Goal: Check status: Check status

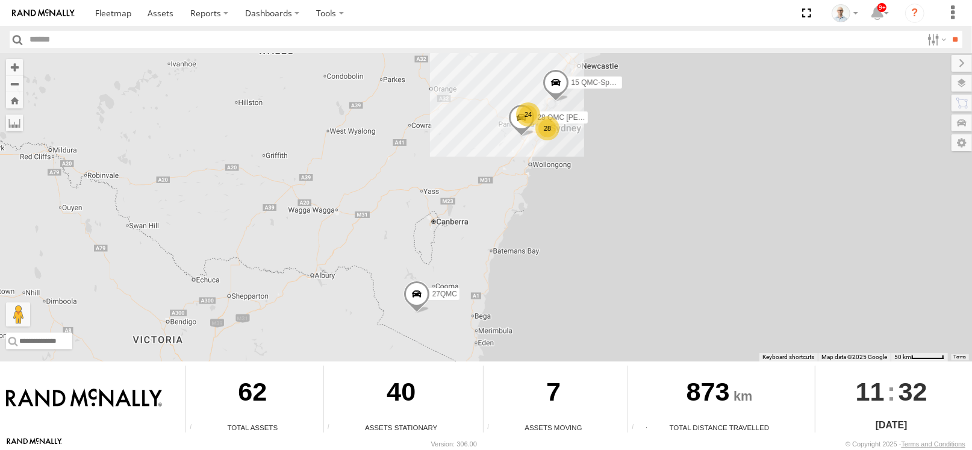
click at [644, 139] on div "28 24 15 QMC-Spare 28 QMC Nathan 27QMC" at bounding box center [486, 207] width 972 height 308
click at [529, 108] on div "24" at bounding box center [529, 114] width 24 height 24
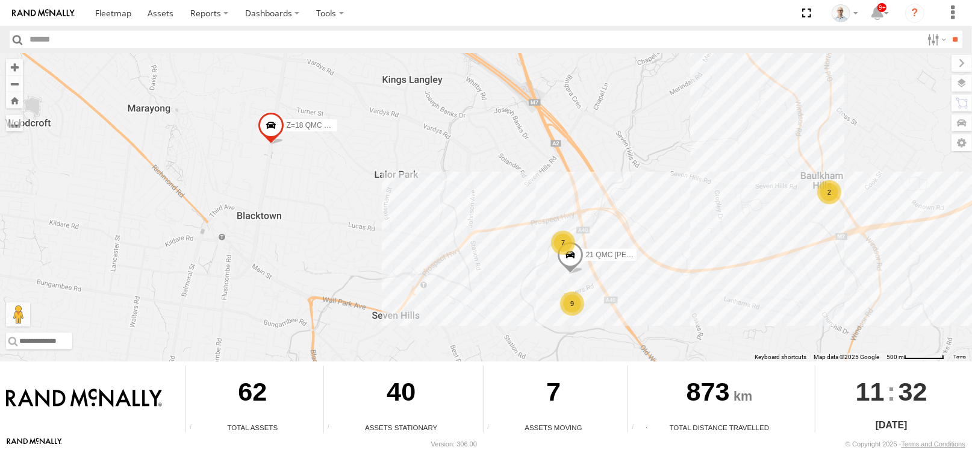
click at [576, 299] on div "9" at bounding box center [572, 303] width 24 height 24
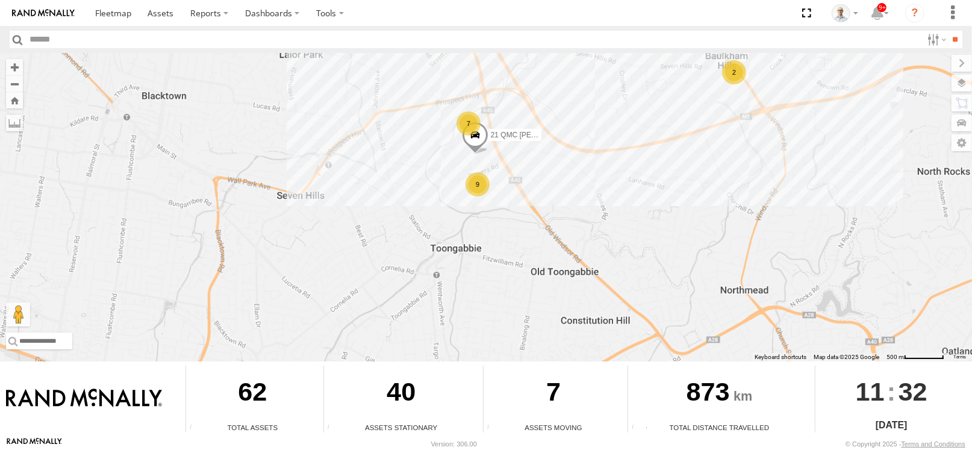
drag, startPoint x: 649, startPoint y: 265, endPoint x: 603, endPoint y: 211, distance: 70.9
click at [606, 217] on div "15 QMC-Spare 28 QMC Nathan 27QMC 03 Jayden # KS75A 01 Lyndon Z=18 QMC Written o…" at bounding box center [486, 207] width 972 height 308
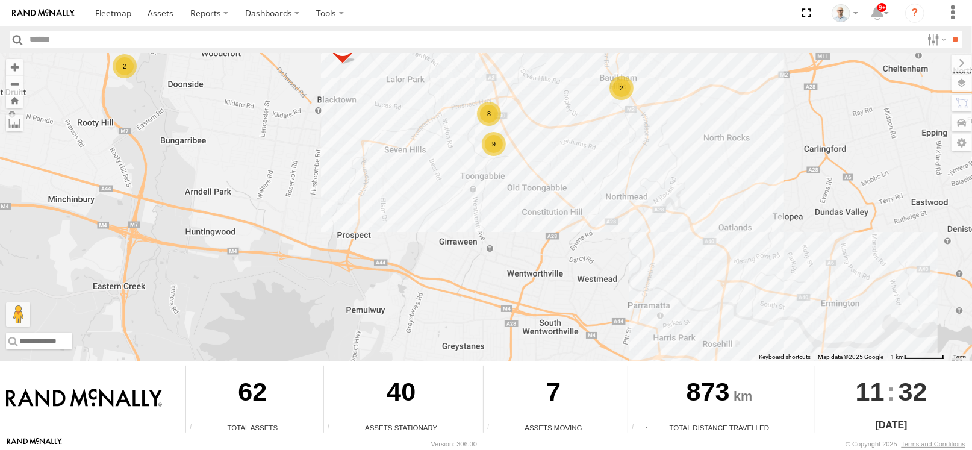
drag, startPoint x: 650, startPoint y: 265, endPoint x: 569, endPoint y: 175, distance: 121.5
click at [571, 177] on div "15 QMC-Spare 28 QMC Nathan 27QMC 03 Jayden # KS75A 01 Lyndon Z=18 QMC Written o…" at bounding box center [486, 207] width 972 height 308
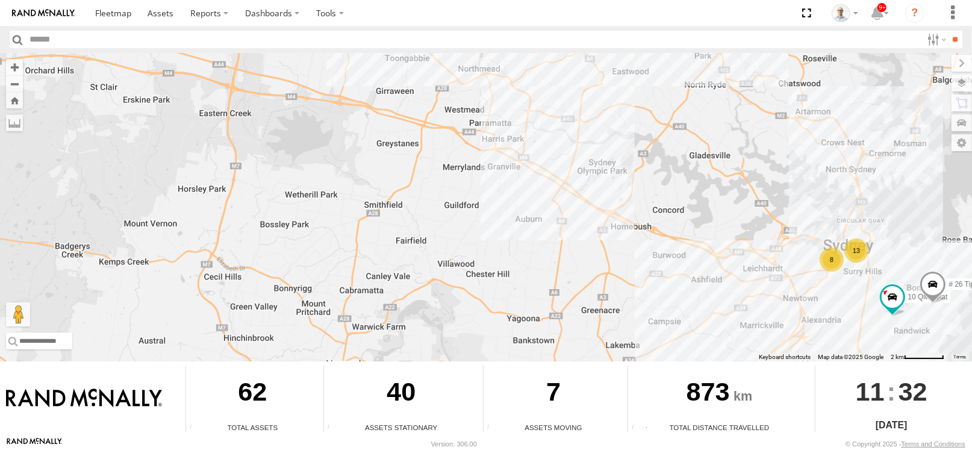
drag, startPoint x: 670, startPoint y: 239, endPoint x: 536, endPoint y: 166, distance: 153.1
click at [536, 166] on div "15 QMC-Spare 28 QMC Nathan 27QMC 03 Jayden # KS75A 01 Lyndon Z=18 QMC Written o…" at bounding box center [486, 207] width 972 height 308
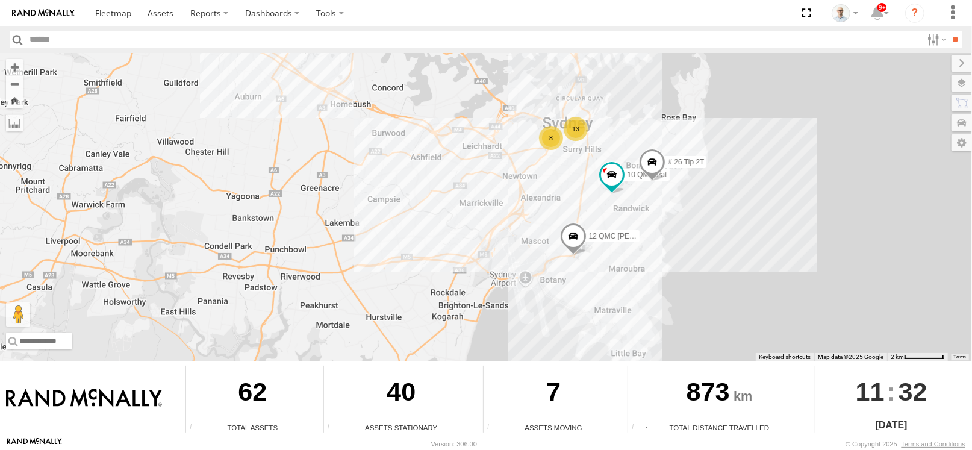
drag, startPoint x: 650, startPoint y: 218, endPoint x: 541, endPoint y: 193, distance: 111.2
click at [541, 193] on div "15 QMC-Spare 28 QMC Nathan 27QMC 03 Jayden # KS75A 01 Lyndon Z=18 QMC Written o…" at bounding box center [486, 207] width 972 height 308
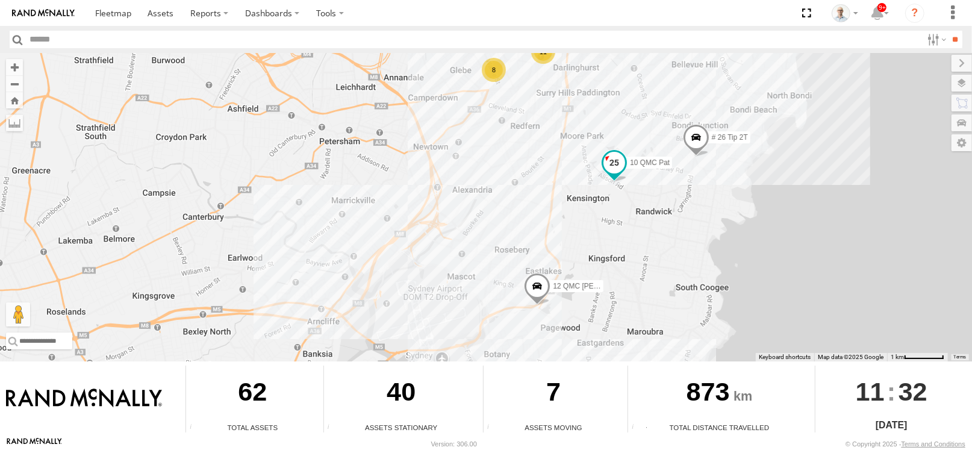
click at [610, 171] on span at bounding box center [614, 163] width 22 height 22
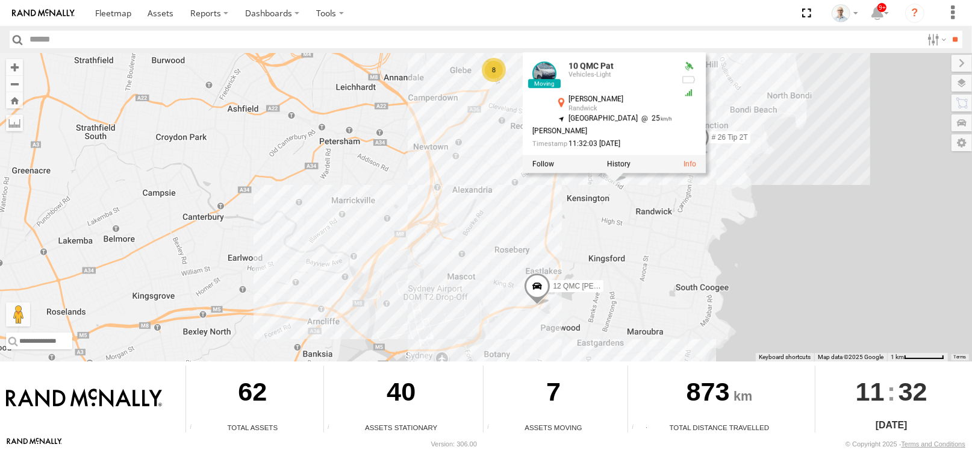
click at [631, 212] on div "15 QMC-Spare 28 QMC Nathan 27QMC 03 Jayden # KS75A 01 Lyndon Z=18 QMC Written o…" at bounding box center [486, 207] width 972 height 308
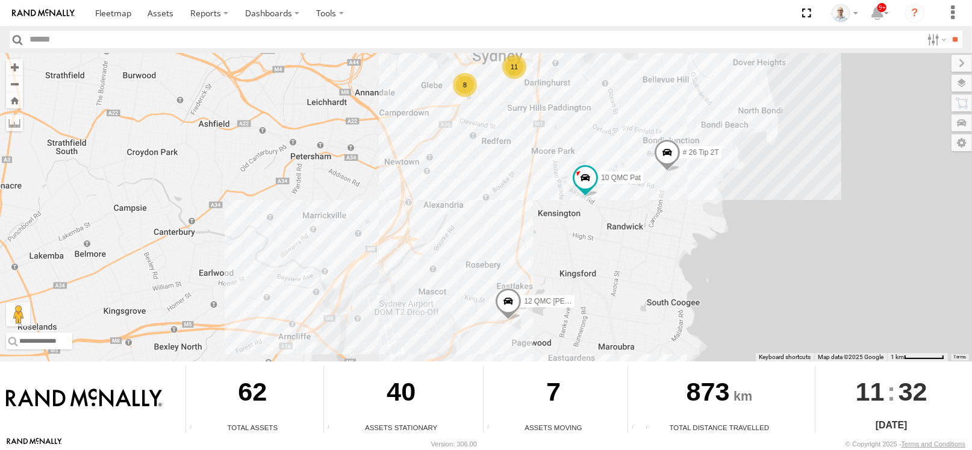
drag, startPoint x: 641, startPoint y: 211, endPoint x: 611, endPoint y: 227, distance: 34.2
click at [611, 227] on div "15 QMC-Spare 28 QMC Nathan 27QMC 03 Jayden # KS75A 01 Lyndon Z=18 QMC Written o…" at bounding box center [486, 207] width 972 height 308
click at [503, 297] on span at bounding box center [508, 304] width 26 height 33
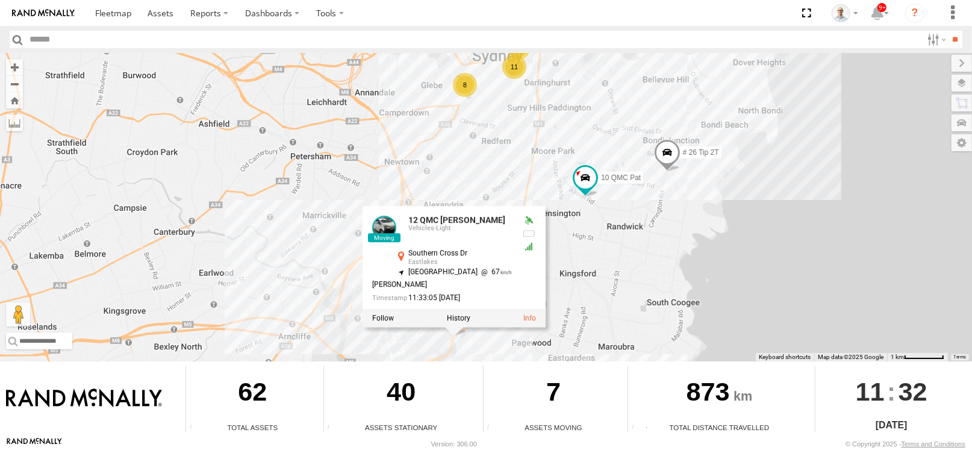
click at [684, 220] on div "15 QMC-Spare 28 QMC Nathan 27QMC 03 Jayden # KS75A 01 Lyndon Z=18 QMC Written o…" at bounding box center [486, 207] width 972 height 308
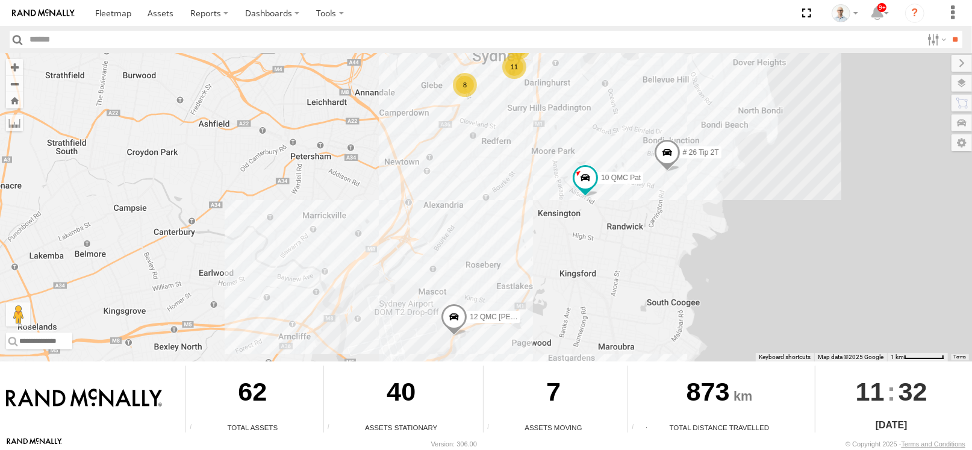
click at [674, 157] on span at bounding box center [667, 156] width 26 height 33
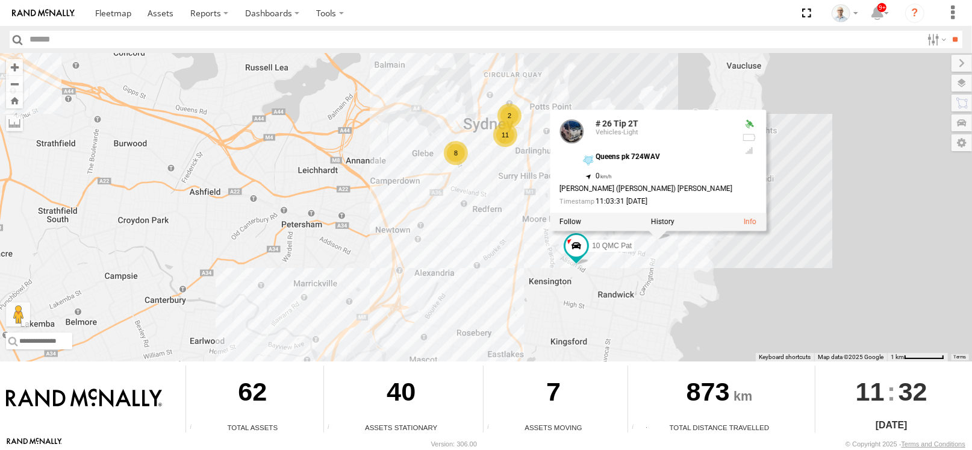
drag, startPoint x: 694, startPoint y: 190, endPoint x: 685, endPoint y: 259, distance: 69.8
click at [685, 259] on div "15 QMC-Spare 28 QMC Nathan 27QMC 03 Jayden # KS75A 01 Lyndon Z=18 QMC Written o…" at bounding box center [486, 207] width 972 height 308
click at [799, 254] on div "15 QMC-Spare 28 QMC Nathan 27QMC 03 Jayden # KS75A 01 Lyndon Z=18 QMC Written o…" at bounding box center [486, 207] width 972 height 308
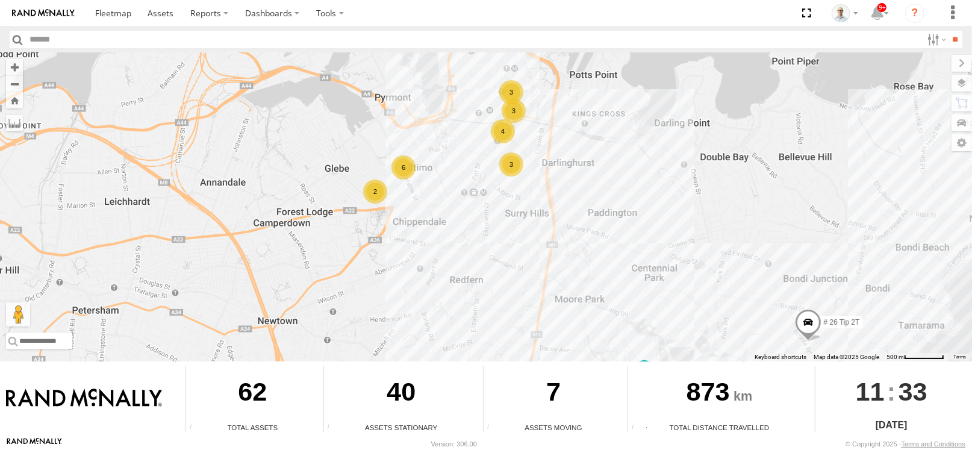
drag, startPoint x: 503, startPoint y: 144, endPoint x: 522, endPoint y: 157, distance: 22.5
click at [522, 157] on div "3" at bounding box center [511, 164] width 24 height 24
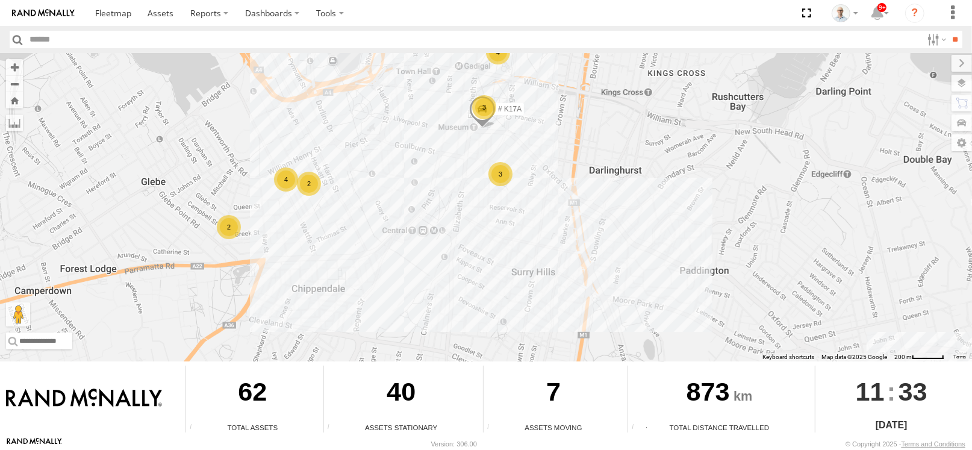
click at [494, 175] on div "3" at bounding box center [500, 174] width 24 height 24
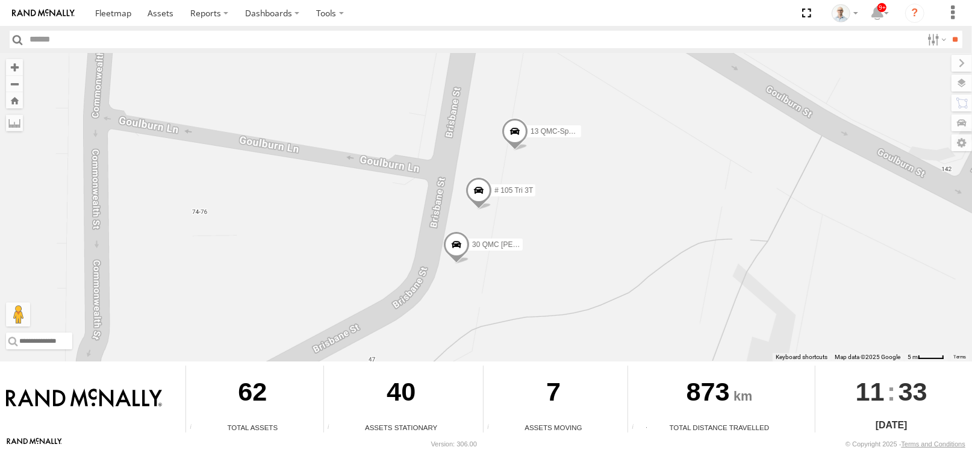
click at [476, 199] on span at bounding box center [478, 193] width 26 height 33
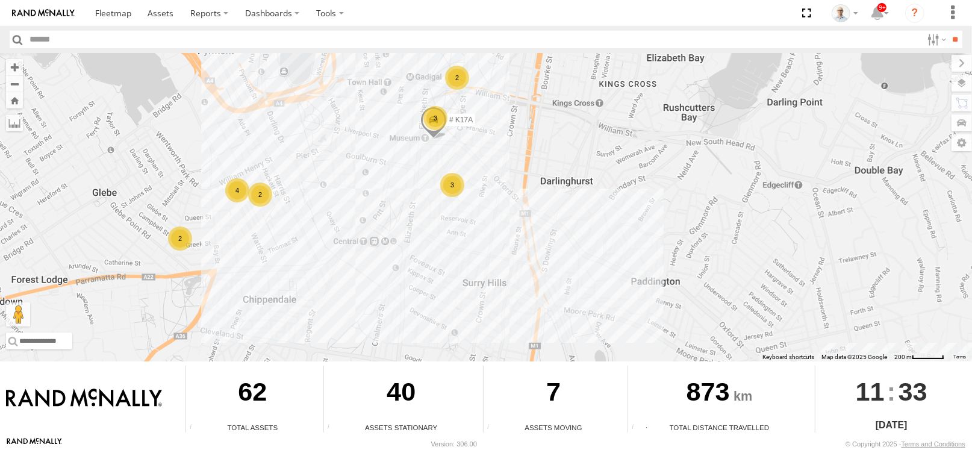
drag, startPoint x: 400, startPoint y: 133, endPoint x: 400, endPoint y: 195, distance: 62.0
click at [400, 195] on div "15 QMC-Spare 28 QMC Nathan 27QMC 03 Jayden # KS75A 01 Lyndon Z=18 QMC Written o…" at bounding box center [486, 207] width 972 height 308
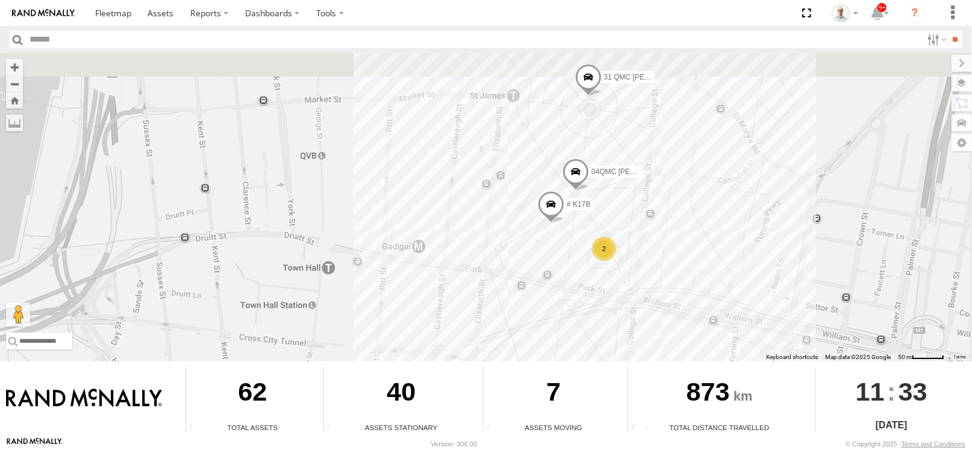
drag, startPoint x: 407, startPoint y: 124, endPoint x: 386, endPoint y: 196, distance: 75.3
click at [385, 198] on div "15 QMC-Spare 28 QMC Nathan 27QMC 03 Jayden # KS75A 01 Lyndon Z=18 QMC Written o…" at bounding box center [486, 207] width 972 height 308
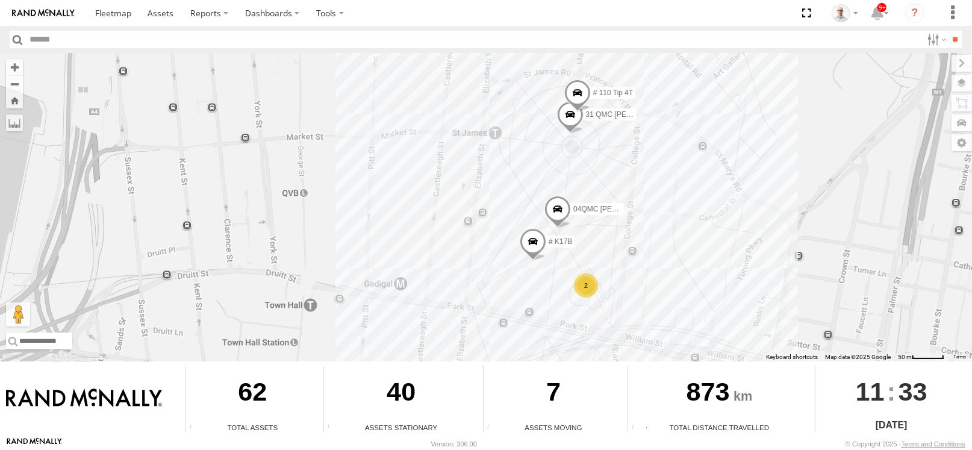
click at [570, 89] on span at bounding box center [577, 95] width 26 height 33
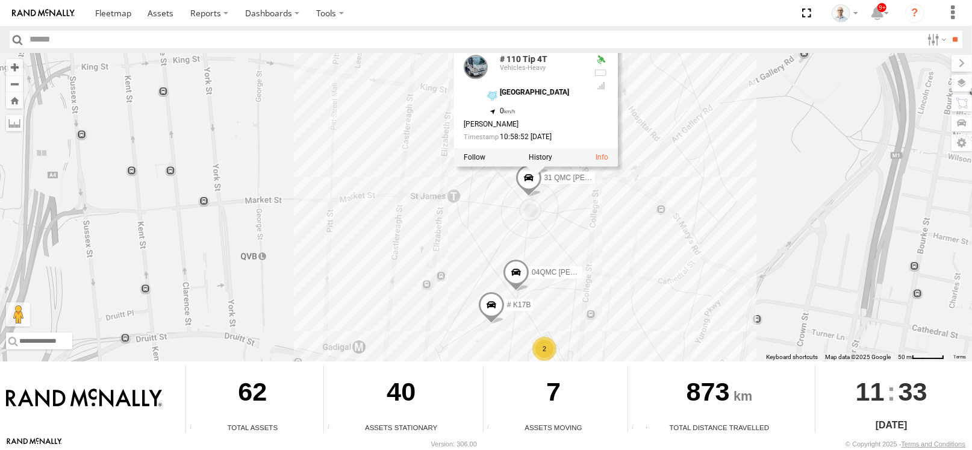
drag, startPoint x: 785, startPoint y: 182, endPoint x: 768, endPoint y: 202, distance: 26.1
click at [768, 202] on div "15 QMC-Spare 28 QMC Nathan 27QMC 03 Jayden # KS75A 01 Lyndon Z=18 QMC Written o…" at bounding box center [486, 207] width 972 height 308
click at [750, 182] on div "15 QMC-Spare 28 QMC Nathan 27QMC 03 Jayden # KS75A 01 Lyndon Z=18 QMC Written o…" at bounding box center [486, 207] width 972 height 308
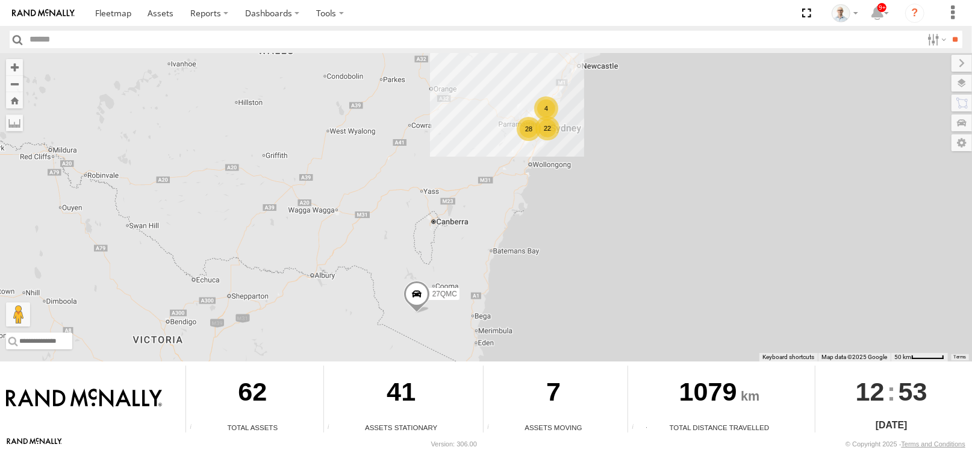
click at [532, 133] on div "28" at bounding box center [529, 129] width 24 height 24
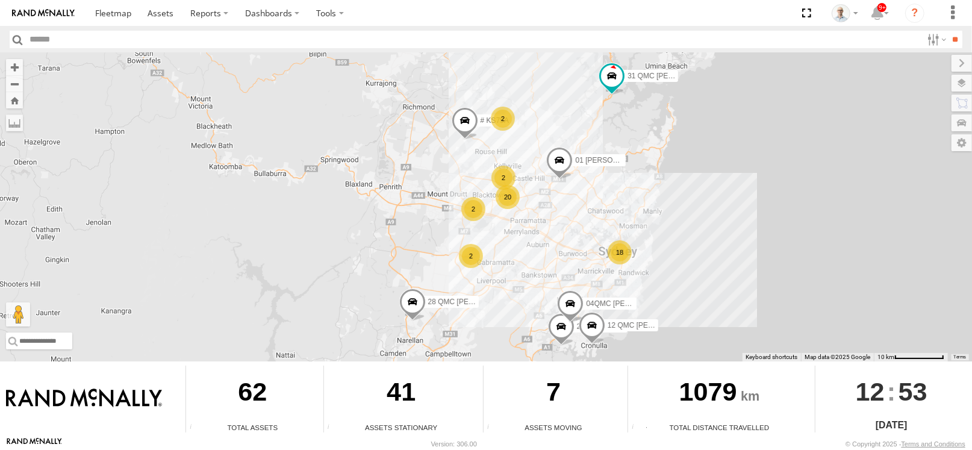
drag, startPoint x: 581, startPoint y: 239, endPoint x: 562, endPoint y: 261, distance: 29.1
click at [562, 261] on div "27QMC 18 2 2 20 12 QMC Jack Hook # KS75A 2 01 Lyndon 31 QMC Torell 2 04QMC Fran…" at bounding box center [486, 207] width 972 height 308
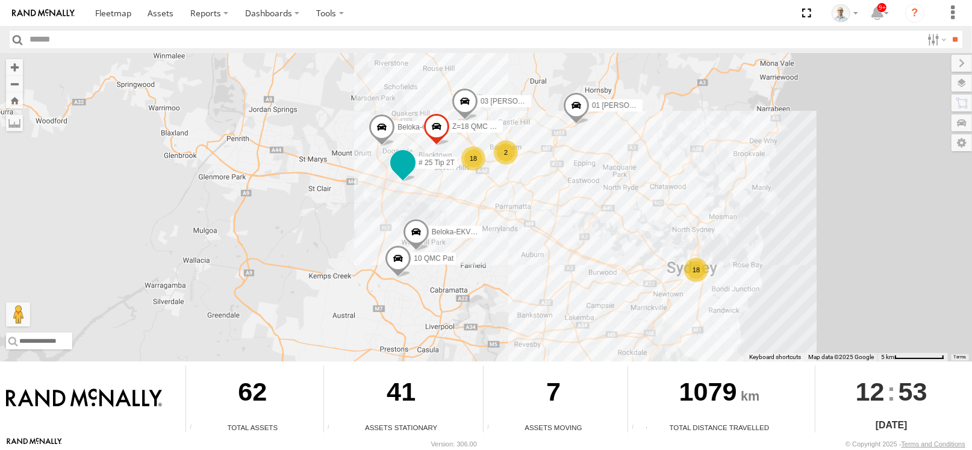
click at [401, 172] on span at bounding box center [403, 163] width 22 height 22
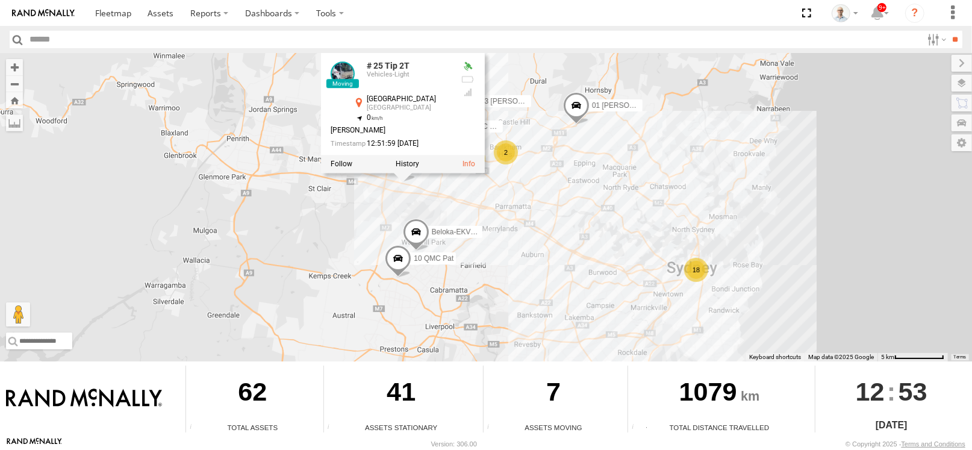
click at [478, 199] on div "27QMC 12 QMC Jack Hook # KS75A 01 Lyndon 31 QMC Torell 04QMC Francesco 28 QMC N…" at bounding box center [486, 207] width 972 height 308
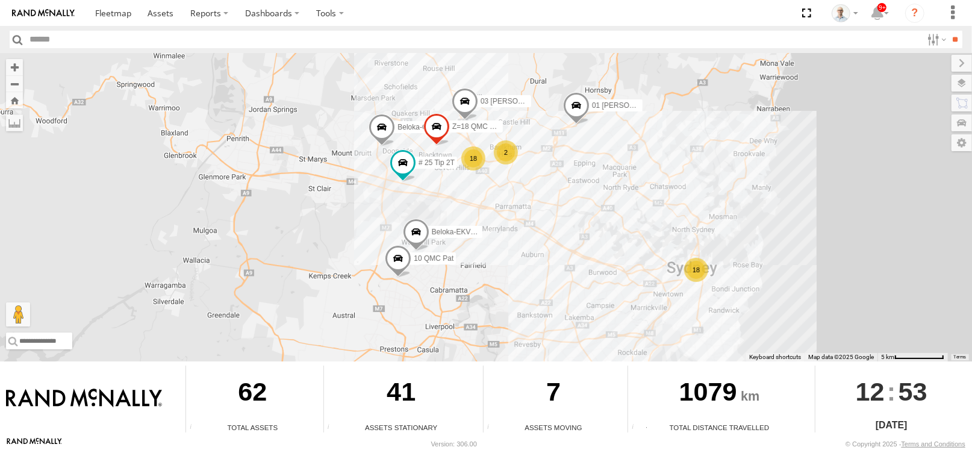
click at [473, 171] on div "27QMC 12 QMC Jack Hook # KS75A 01 Lyndon 31 QMC Torell 04QMC Francesco 28 QMC N…" at bounding box center [486, 207] width 972 height 308
click at [470, 148] on div "18" at bounding box center [473, 158] width 24 height 24
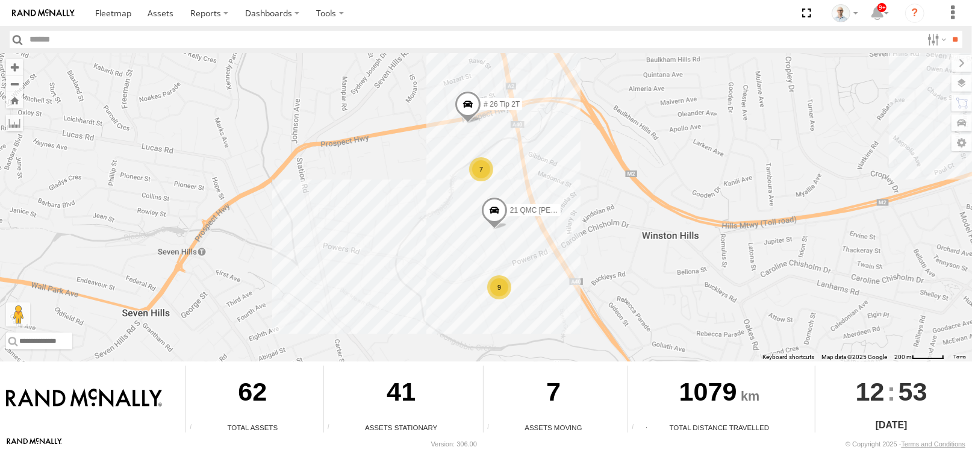
click at [470, 108] on span at bounding box center [468, 107] width 26 height 33
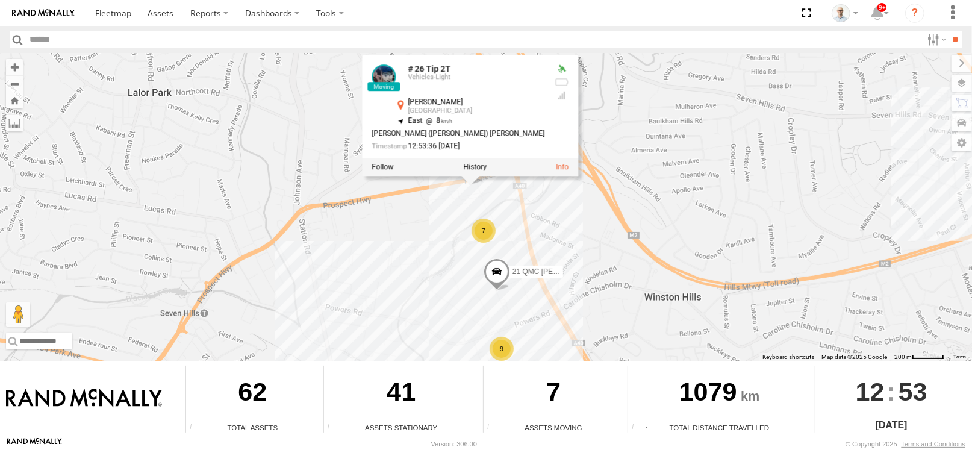
drag, startPoint x: 453, startPoint y: 132, endPoint x: 456, endPoint y: 195, distance: 62.7
click at [456, 195] on div "27QMC 12 QMC Jack Hook # KS75A 01 Lyndon 31 QMC Torell 04QMC Francesco 28 QMC N…" at bounding box center [486, 207] width 972 height 308
click at [427, 204] on div "27QMC 12 QMC Jack Hook # KS75A 01 Lyndon 31 QMC Torell 04QMC Francesco 28 QMC N…" at bounding box center [486, 207] width 972 height 308
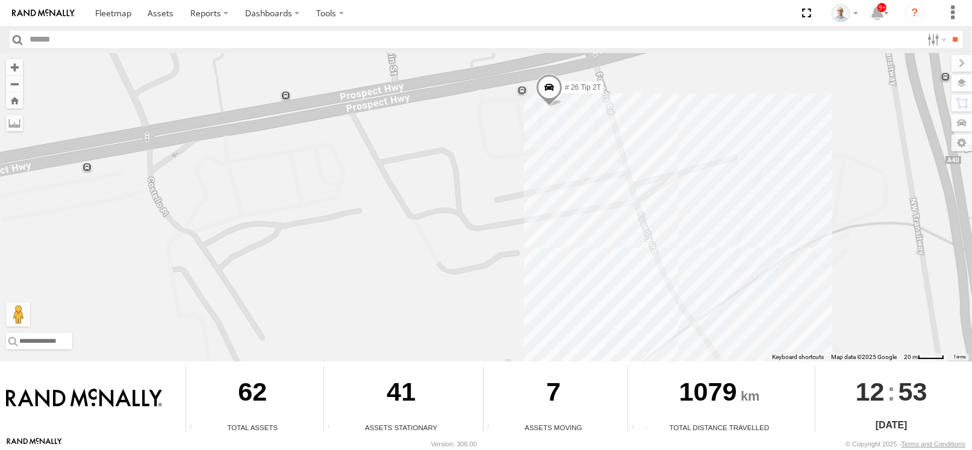
click at [553, 82] on span at bounding box center [549, 90] width 26 height 33
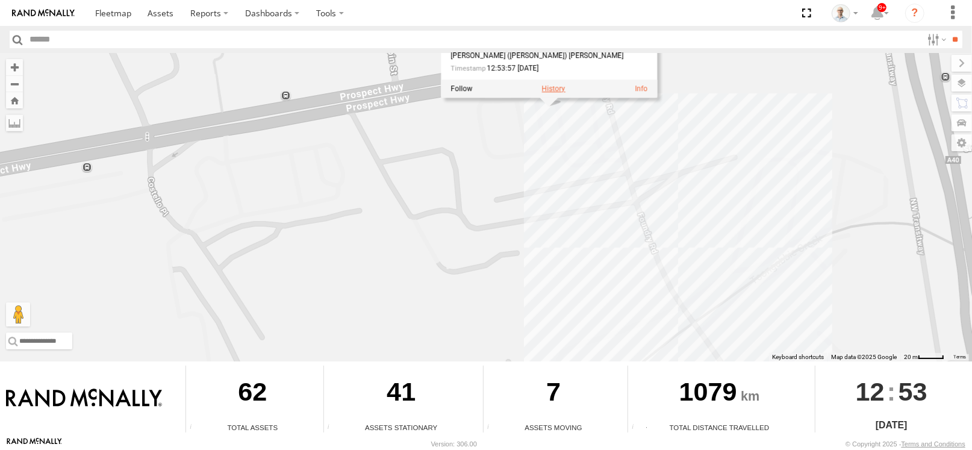
click at [552, 85] on label at bounding box center [553, 88] width 23 height 8
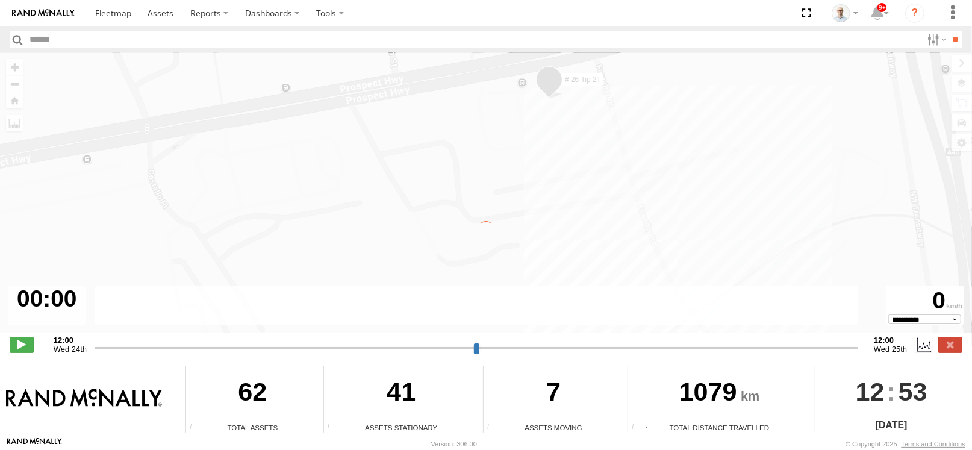
type input "**********"
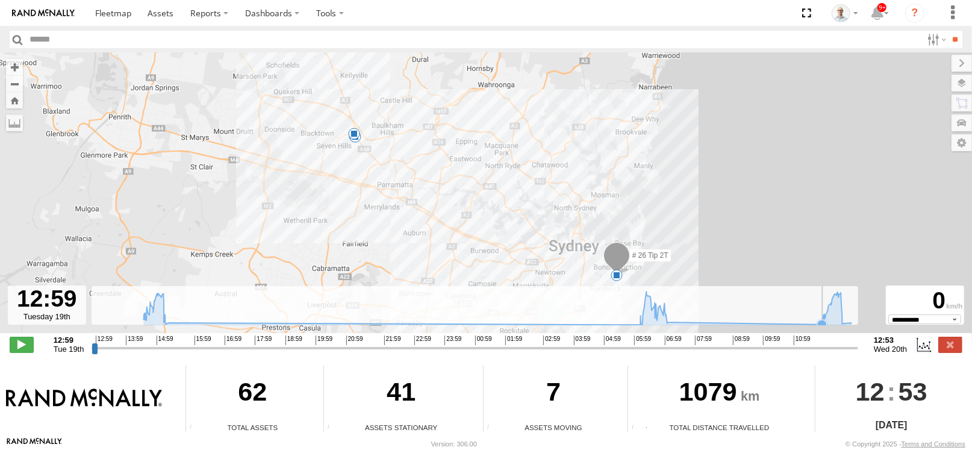
click at [792, 316] on rect at bounding box center [475, 305] width 767 height 39
click at [827, 307] on icon at bounding box center [826, 313] width 12 height 12
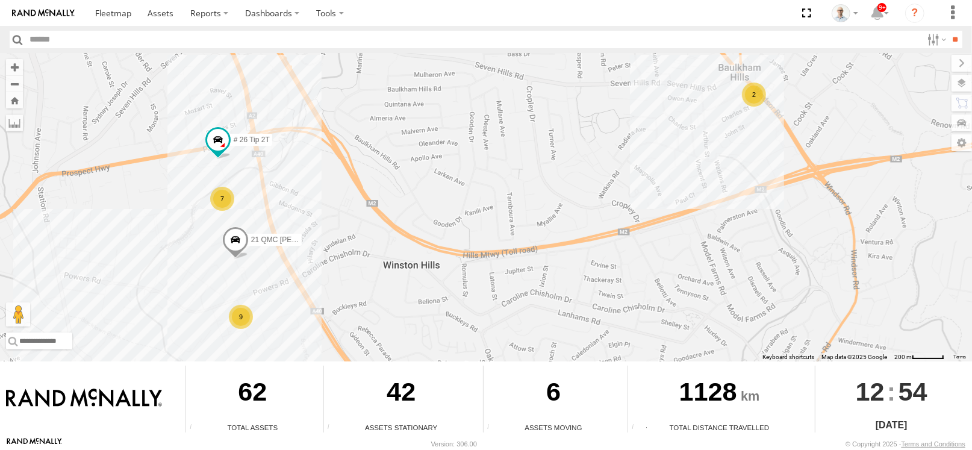
click at [219, 145] on span at bounding box center [218, 140] width 22 height 22
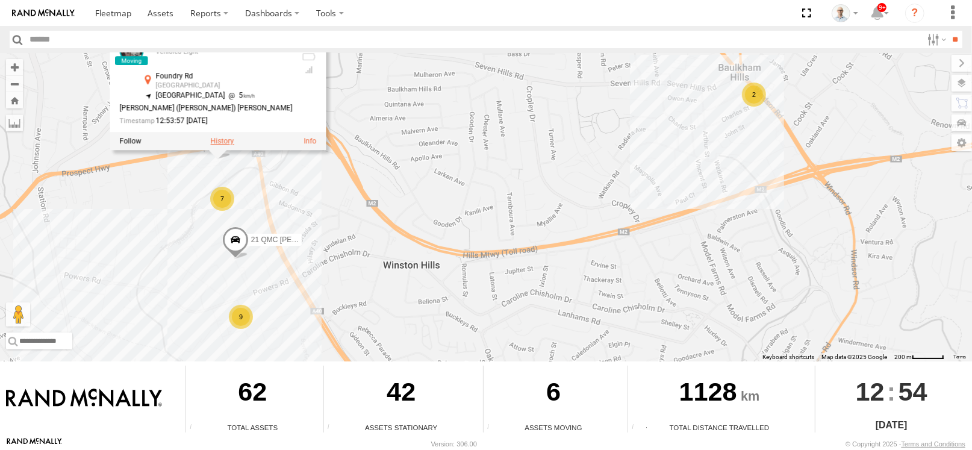
click at [225, 143] on label at bounding box center [222, 141] width 23 height 8
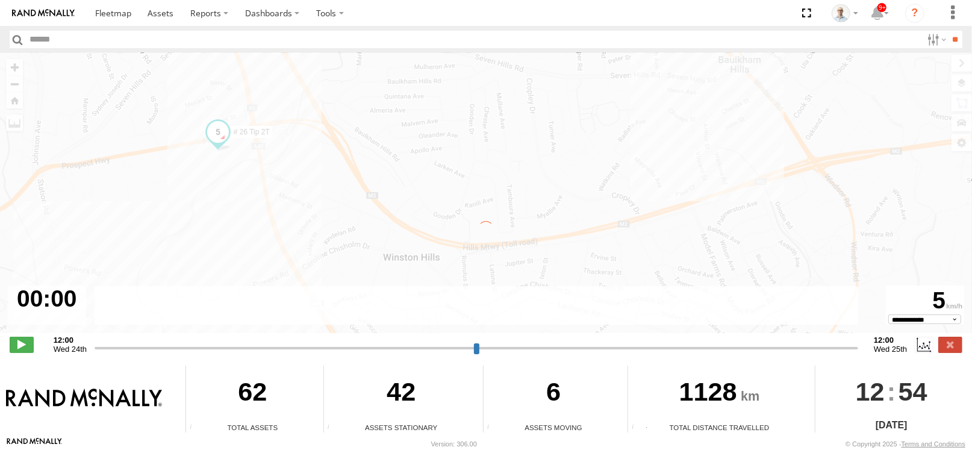
type input "**********"
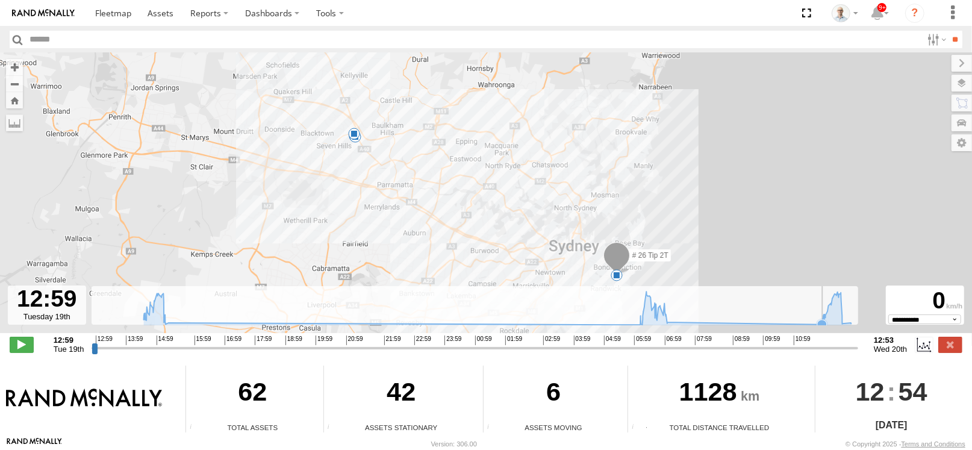
click at [809, 309] on rect at bounding box center [475, 305] width 767 height 39
click at [829, 307] on icon at bounding box center [828, 305] width 10 height 10
click at [836, 299] on icon at bounding box center [836, 295] width 10 height 10
click at [847, 302] on icon at bounding box center [498, 307] width 720 height 33
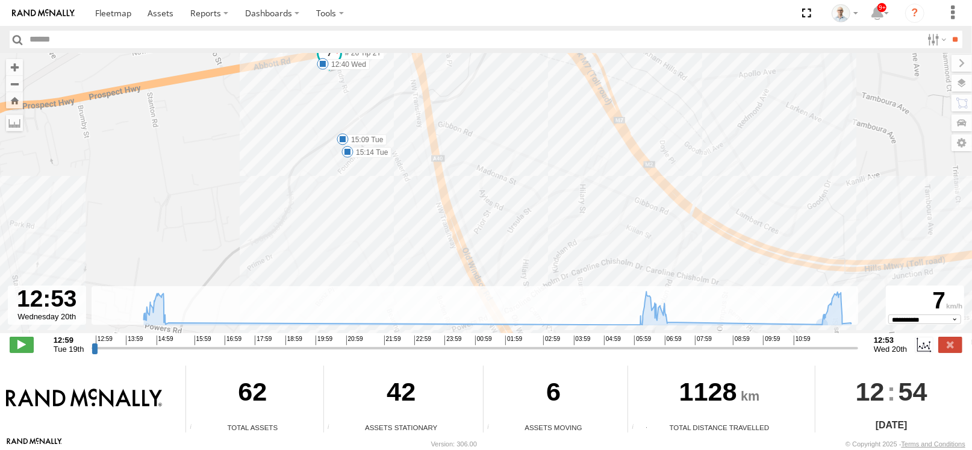
drag, startPoint x: 282, startPoint y: 122, endPoint x: 310, endPoint y: 245, distance: 126.1
click at [307, 257] on div "# 26 Tip 2T 15:09 Tue 15:14 Tue 07:06 Wed 12:40 Wed" at bounding box center [486, 199] width 972 height 293
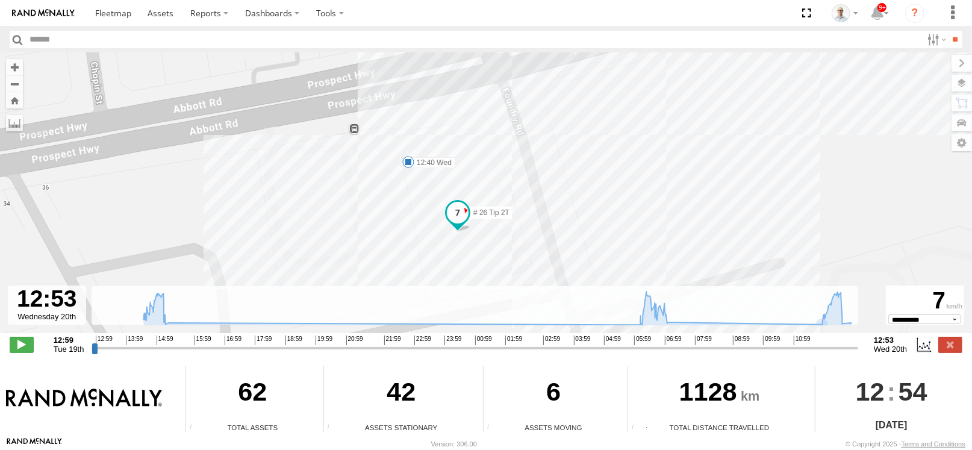
click at [385, 187] on div "# 26 Tip 2T 15:09 Tue 15:14 Tue 07:06 Wed 12:40 Wed" at bounding box center [486, 199] width 972 height 293
click at [409, 163] on span at bounding box center [408, 162] width 12 height 12
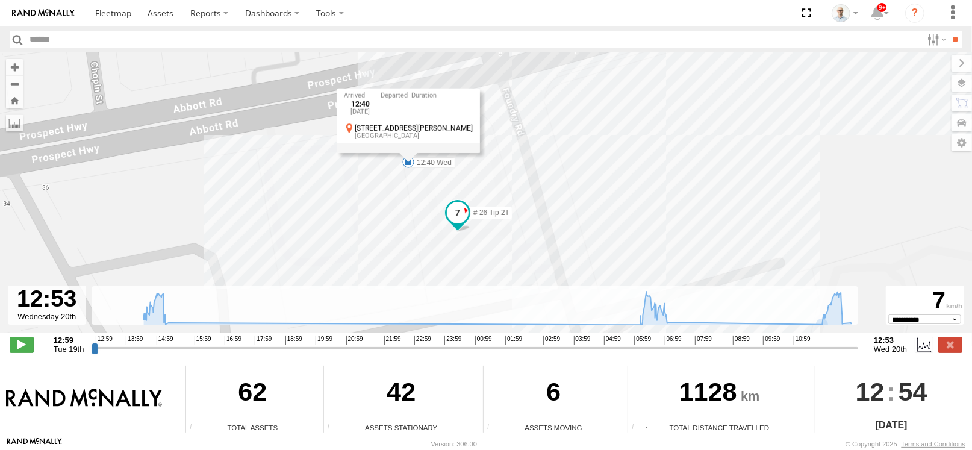
click at [400, 190] on div "# 26 Tip 2T 15:09 Tue 15:14 Tue 07:06 Wed 12:40 Wed 12:40 Wed 20th Aug 38 Abbot…" at bounding box center [486, 199] width 972 height 293
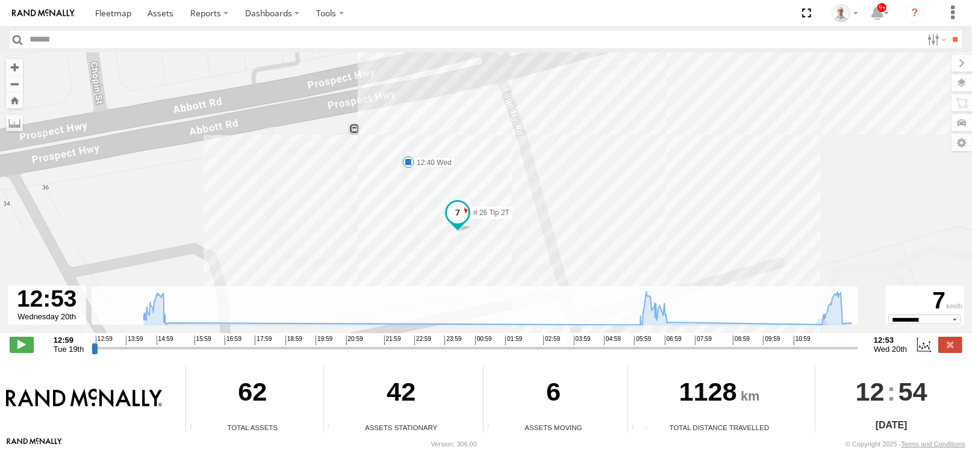
click at [488, 179] on div "# 26 Tip 2T 15:09 Tue 15:14 Tue 07:06 Wed 12:40 Wed" at bounding box center [486, 199] width 972 height 293
click at [846, 313] on icon at bounding box center [498, 307] width 720 height 33
click at [853, 317] on icon at bounding box center [851, 323] width 12 height 12
click at [836, 313] on icon at bounding box center [498, 307] width 720 height 33
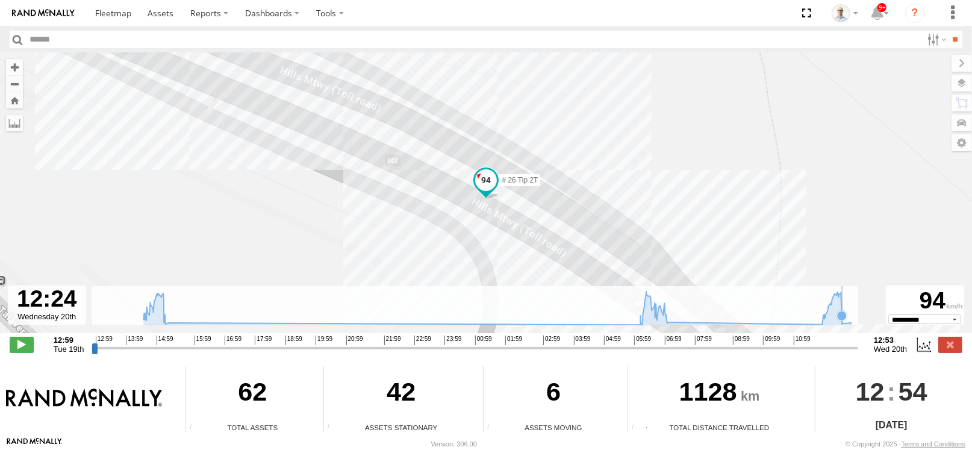
click at [842, 311] on icon at bounding box center [842, 316] width 10 height 10
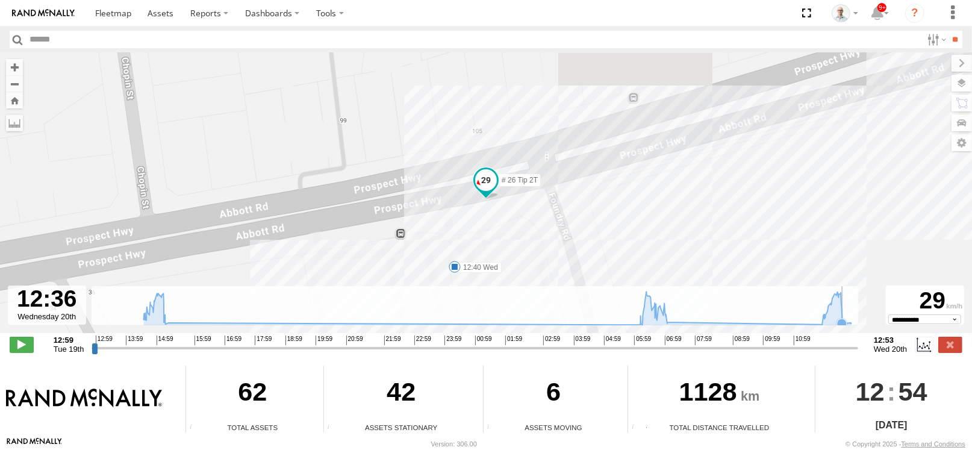
click at [845, 319] on icon at bounding box center [842, 323] width 12 height 12
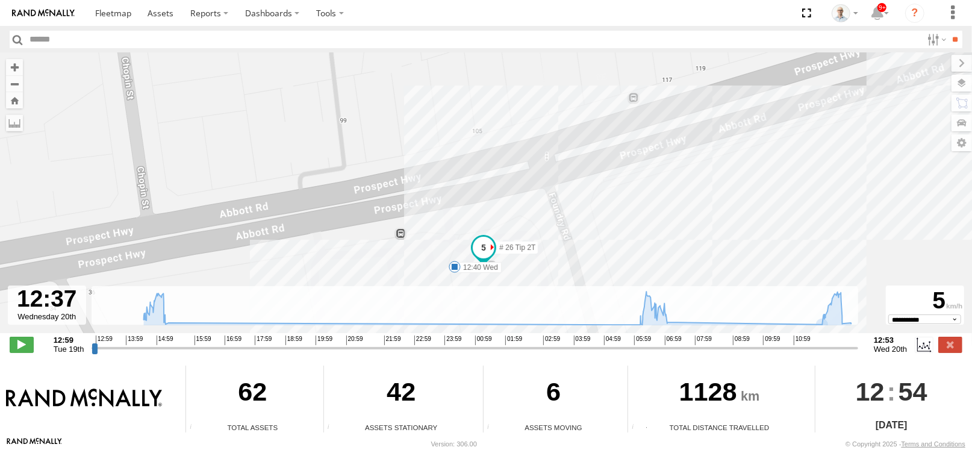
click at [456, 267] on span at bounding box center [455, 267] width 12 height 12
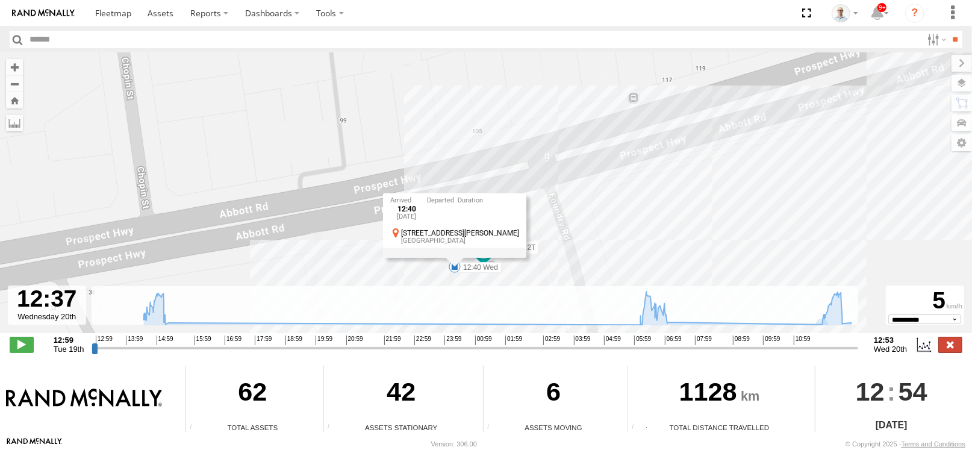
click at [940, 345] on label at bounding box center [950, 345] width 24 height 16
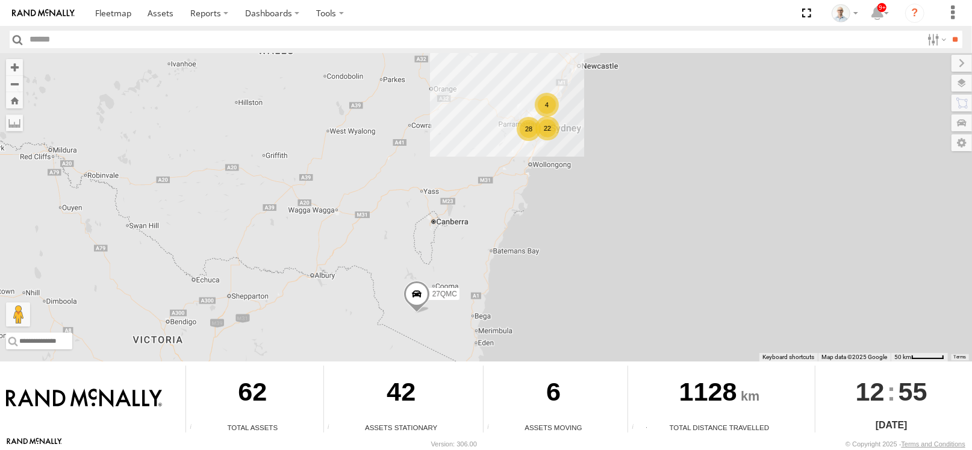
click at [528, 128] on div "28" at bounding box center [529, 129] width 24 height 24
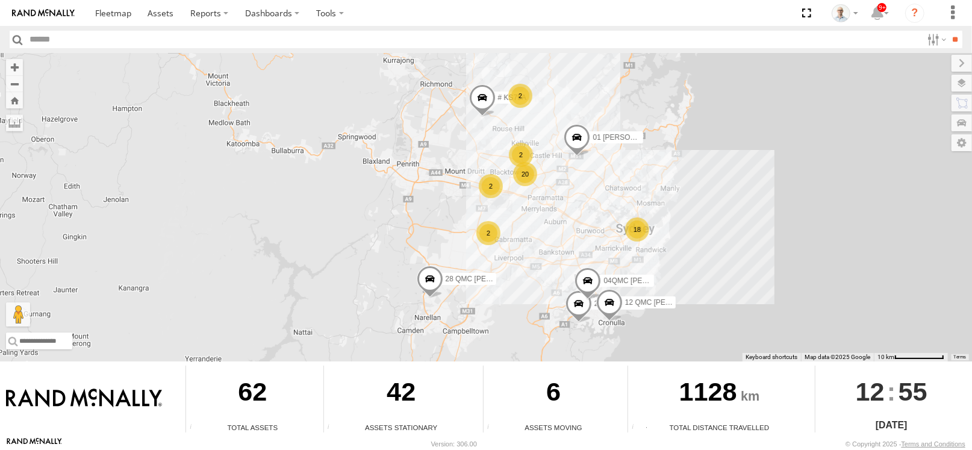
click at [522, 179] on div "20" at bounding box center [525, 174] width 24 height 24
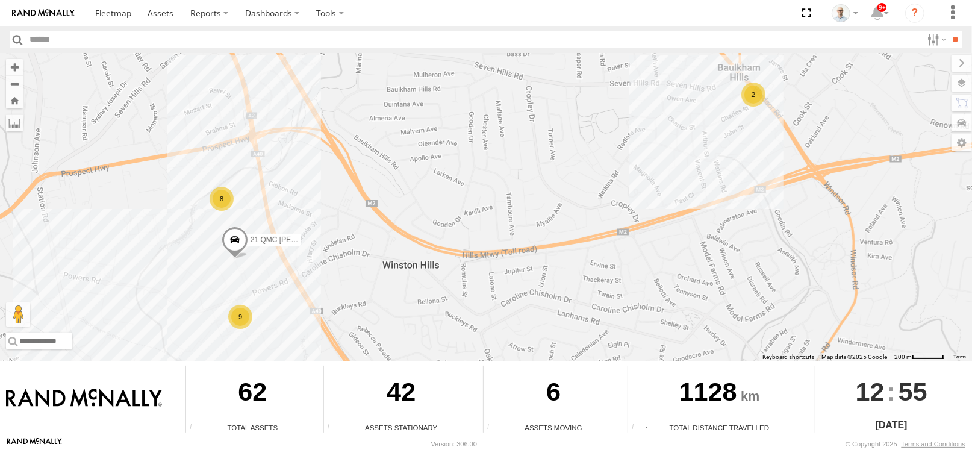
click at [240, 309] on div "9" at bounding box center [240, 317] width 24 height 24
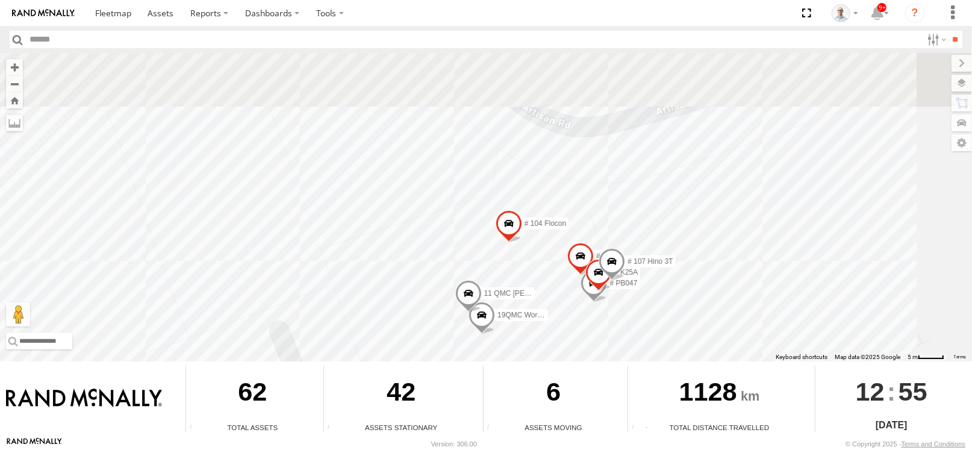
drag, startPoint x: 426, startPoint y: 129, endPoint x: 472, endPoint y: 279, distance: 156.8
click at [472, 279] on div "27QMC 12 QMC Jack Hook # KS75A 01 Lyndon 04QMC Francesco 28 QMC Nathan 23QMC Pa…" at bounding box center [486, 207] width 972 height 308
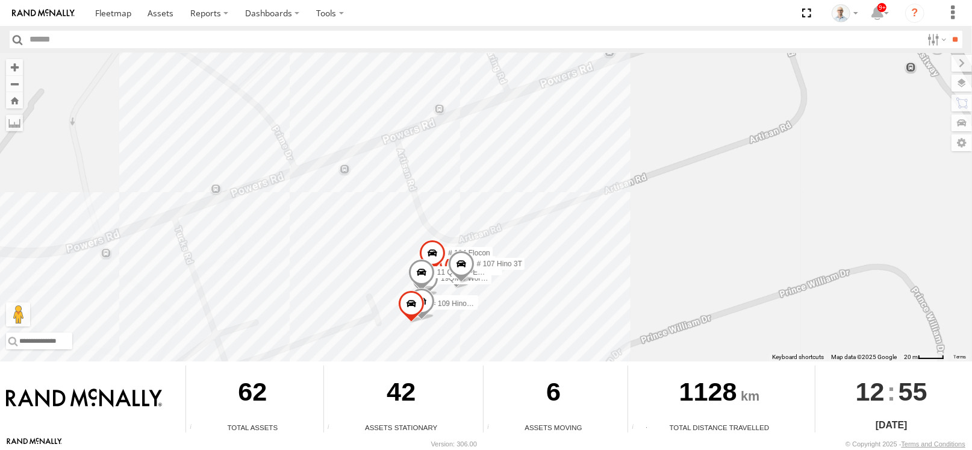
drag, startPoint x: 253, startPoint y: 104, endPoint x: 302, endPoint y: 246, distance: 149.7
click at [302, 250] on div "27QMC 12 QMC Jack Hook # KS75A 01 Lyndon 04QMC Francesco 28 QMC Nathan 23QMC Pa…" at bounding box center [486, 207] width 972 height 308
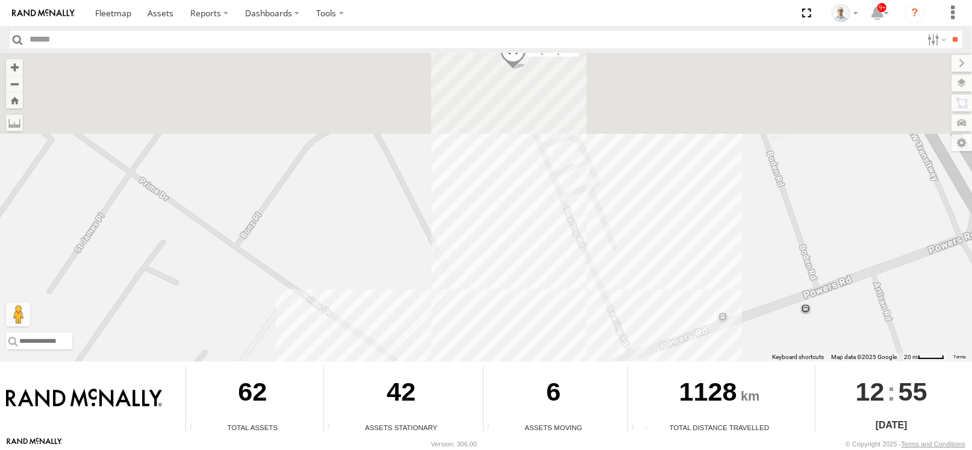
drag, startPoint x: 282, startPoint y: 172, endPoint x: 367, endPoint y: 185, distance: 85.3
click at [374, 329] on div "27QMC 12 QMC Jack Hook # KS75A 01 Lyndon 04QMC Francesco 28 QMC Nathan 23QMC Pa…" at bounding box center [486, 207] width 972 height 308
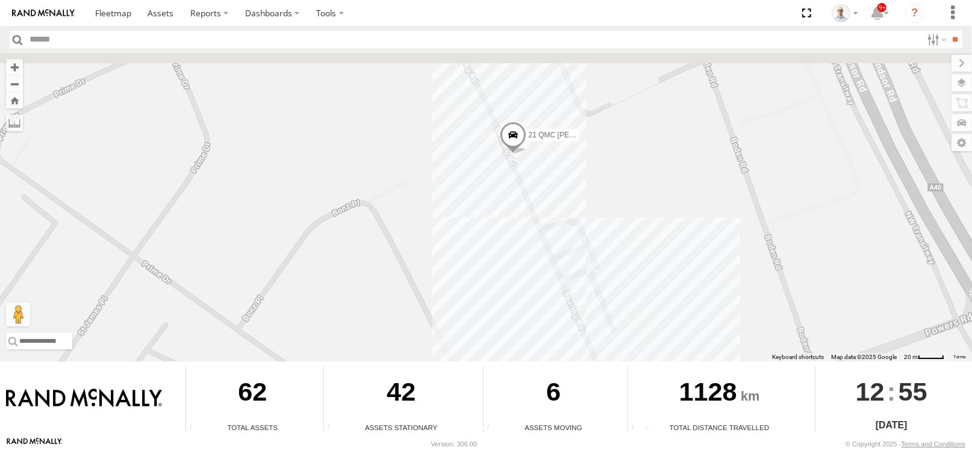
drag, startPoint x: 374, startPoint y: 154, endPoint x: 348, endPoint y: 276, distance: 124.4
click at [348, 276] on div "27QMC 12 QMC Jack Hook # KS75A 01 Lyndon 04QMC Francesco 28 QMC Nathan 23QMC Pa…" at bounding box center [486, 207] width 972 height 308
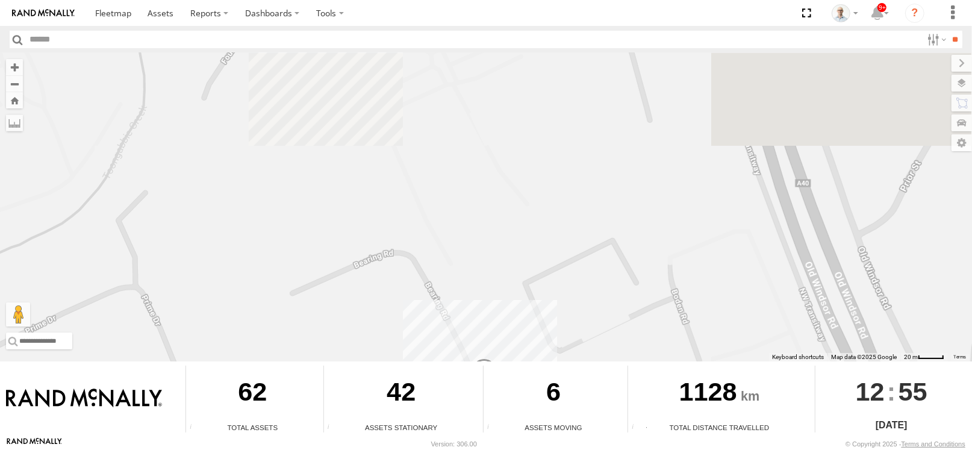
drag, startPoint x: 358, startPoint y: 234, endPoint x: 342, endPoint y: 263, distance: 32.9
click at [352, 371] on div "← Move left → Move right ↑ Move up ↓ Move down + Zoom in - Zoom out Home Jump l…" at bounding box center [486, 245] width 972 height 384
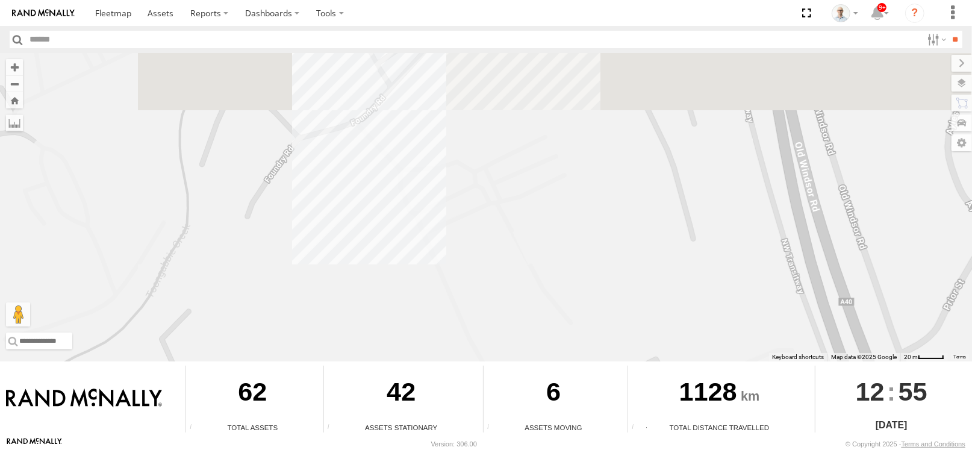
drag, startPoint x: 346, startPoint y: 228, endPoint x: 393, endPoint y: 332, distance: 114.8
click at [393, 332] on div "27QMC 12 QMC Jack Hook # KS75A 01 Lyndon 04QMC Francesco 28 QMC Nathan 23QMC Pa…" at bounding box center [486, 207] width 972 height 308
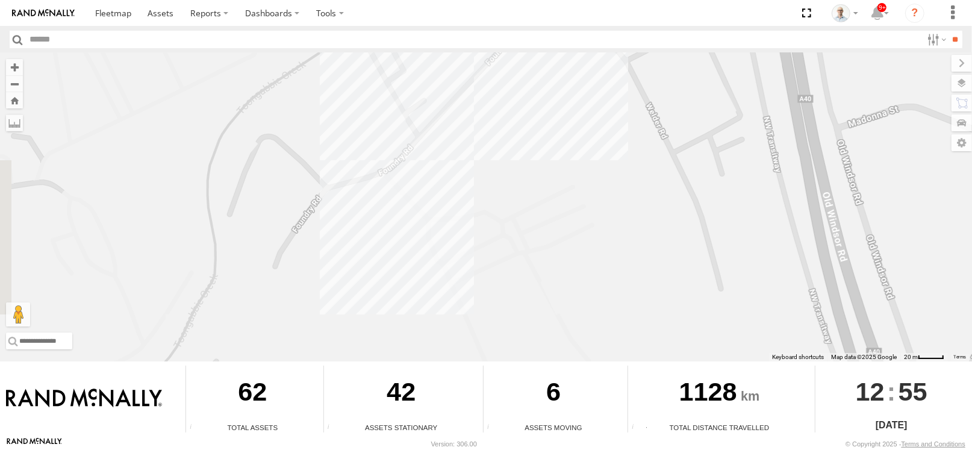
drag, startPoint x: 332, startPoint y: 221, endPoint x: 331, endPoint y: 288, distance: 66.9
click at [346, 317] on div "27QMC 12 QMC Jack Hook # KS75A 01 Lyndon 04QMC Francesco 28 QMC Nathan 23QMC Pa…" at bounding box center [486, 207] width 972 height 308
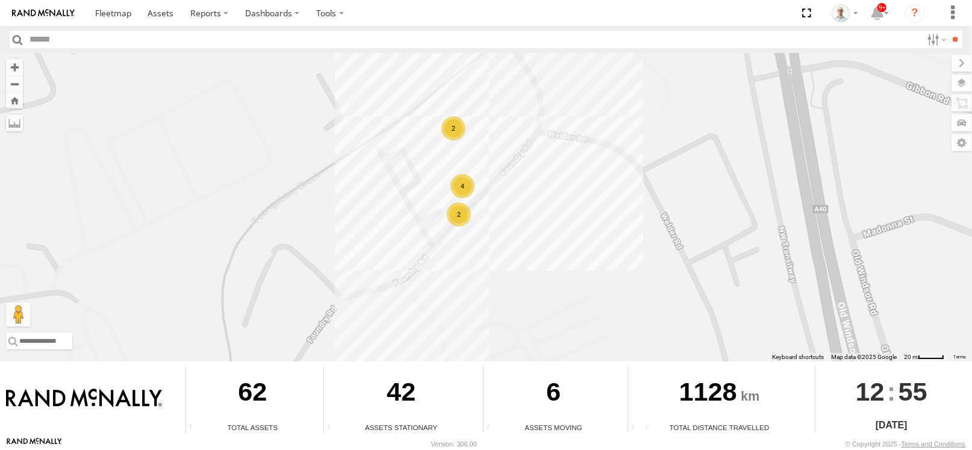
click at [472, 181] on div "4" at bounding box center [462, 186] width 24 height 24
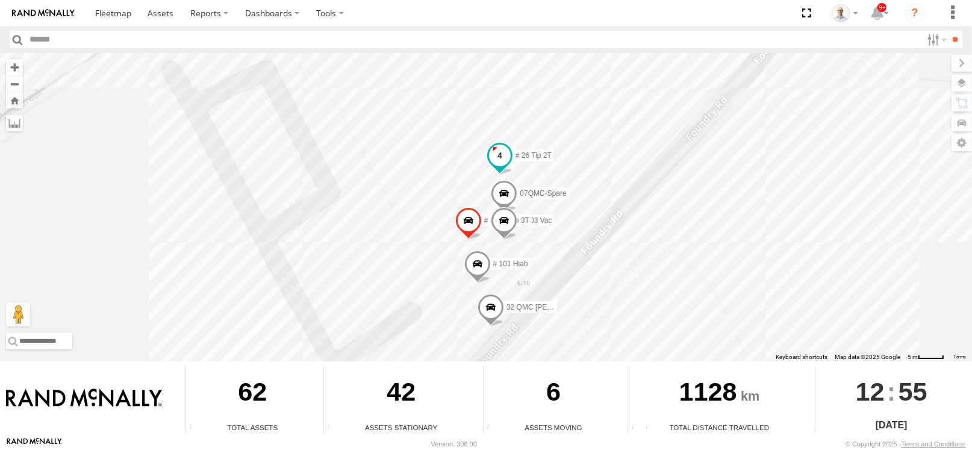
click at [494, 144] on span at bounding box center [500, 159] width 26 height 33
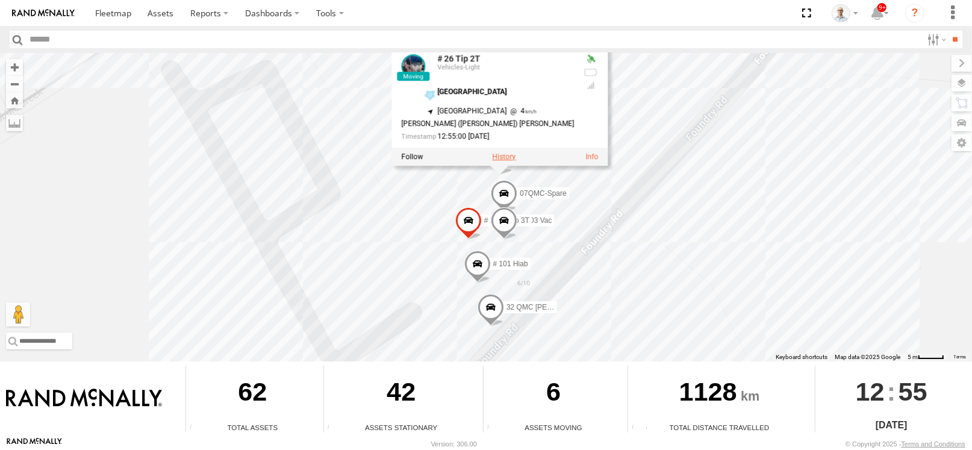
click at [505, 157] on label at bounding box center [504, 157] width 23 height 8
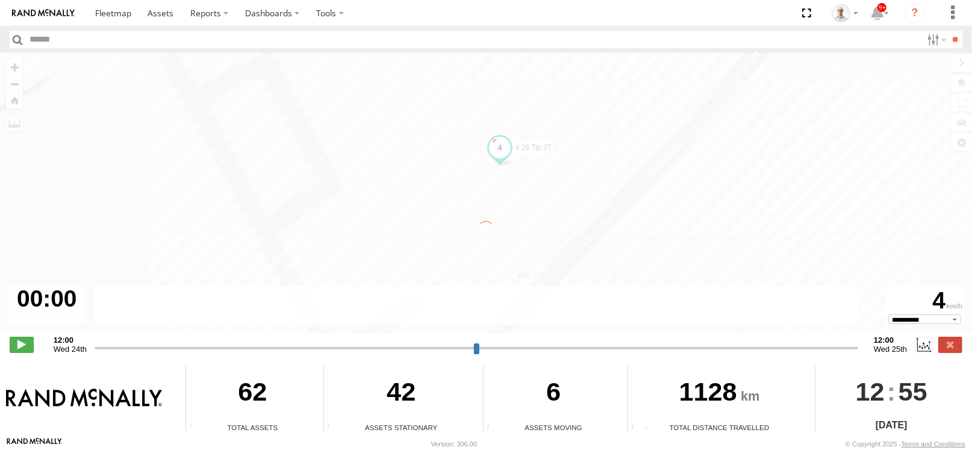
type input "**********"
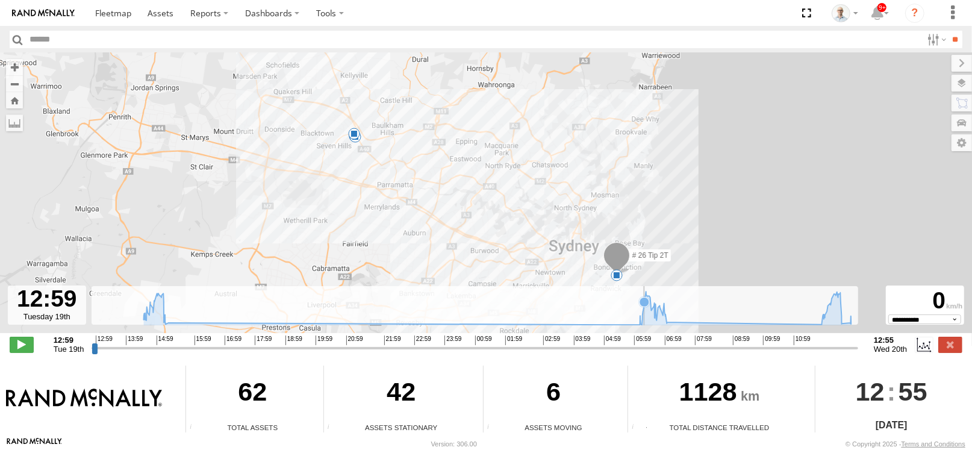
click at [645, 308] on icon at bounding box center [498, 307] width 720 height 33
click at [653, 307] on icon at bounding box center [654, 306] width 10 height 10
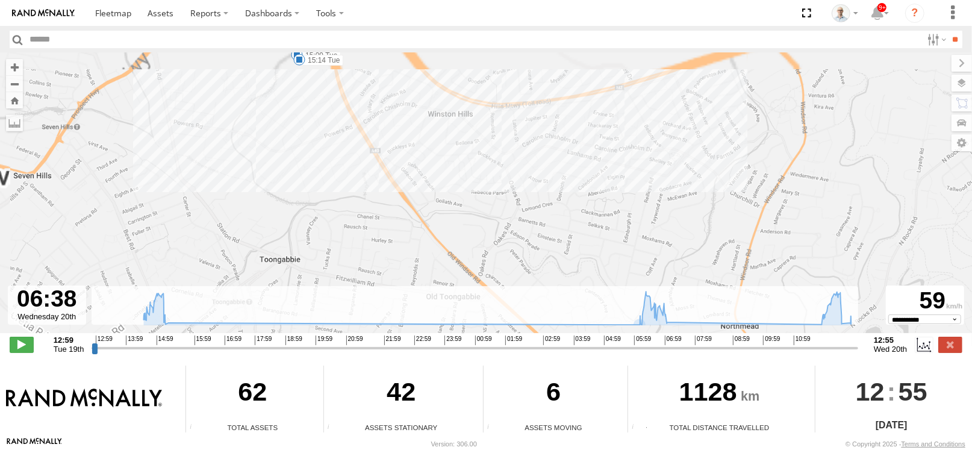
drag, startPoint x: 434, startPoint y: 215, endPoint x: 447, endPoint y: 244, distance: 31.8
click at [453, 246] on div "# 26 Tip 2T 15:09 Tue 15:14 Tue 07:06 Wed 12:40 Wed" at bounding box center [486, 199] width 972 height 293
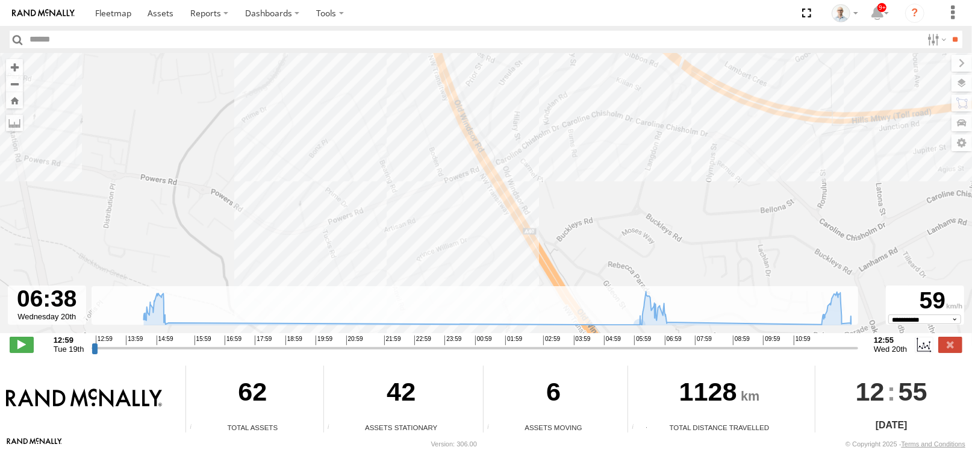
drag, startPoint x: 237, startPoint y: 149, endPoint x: 254, endPoint y: 242, distance: 94.7
click at [263, 247] on div "# 26 Tip 2T 15:09 Tue 15:14 Tue 07:06 Wed 12:40 Wed" at bounding box center [486, 199] width 972 height 293
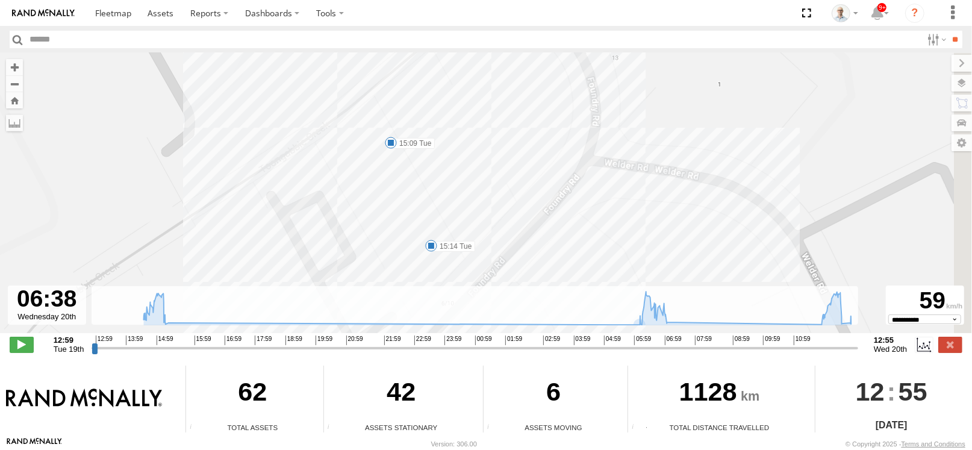
drag, startPoint x: 391, startPoint y: 126, endPoint x: 202, endPoint y: 202, distance: 204.0
click at [202, 202] on div "# 26 Tip 2T 15:09 Tue 15:14 Tue 07:06 Wed 12:40 Wed" at bounding box center [486, 199] width 972 height 293
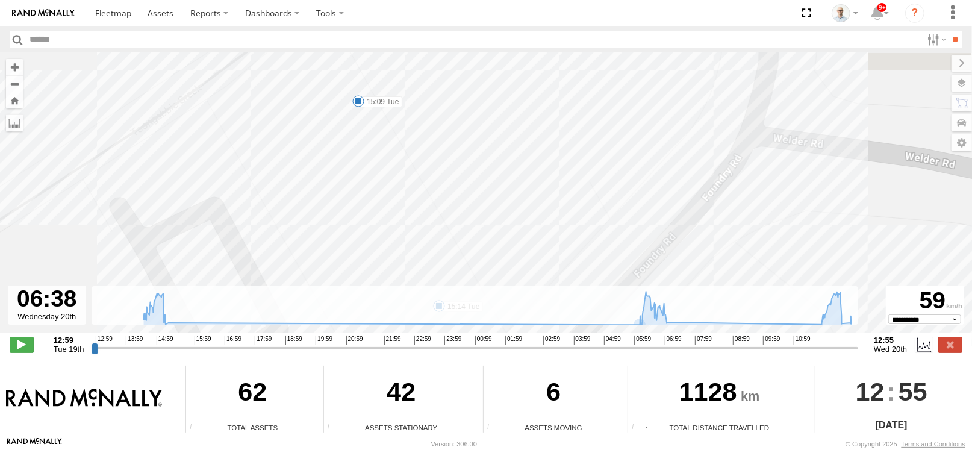
drag, startPoint x: 490, startPoint y: 190, endPoint x: 292, endPoint y: 147, distance: 202.8
click at [292, 147] on div "# 26 Tip 2T 15:09 Tue 15:14 Tue 07:06 Wed 12:40 Wed" at bounding box center [486, 199] width 972 height 293
click at [357, 97] on span at bounding box center [358, 101] width 12 height 12
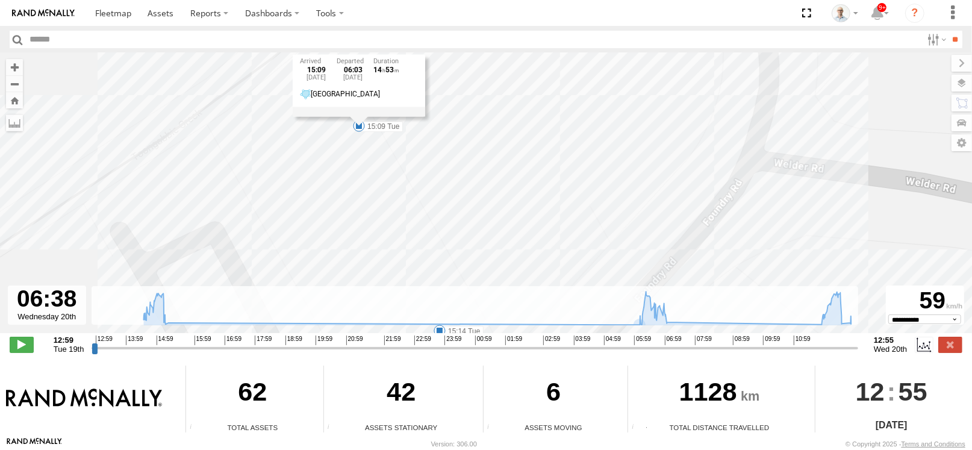
drag, startPoint x: 312, startPoint y: 129, endPoint x: 313, endPoint y: 155, distance: 25.9
click at [313, 155] on div "# 26 Tip 2T 15:09 Tue 15:14 Tue 07:06 Wed 12:40 Wed 15:09 Tue 19th Aug 06:03 We…" at bounding box center [486, 199] width 972 height 293
click at [357, 146] on div "# 26 Tip 2T 15:09 Tue 15:14 Tue 07:06 Wed 12:40 Wed 15:09 Tue 19th Aug 06:03 We…" at bounding box center [486, 199] width 972 height 293
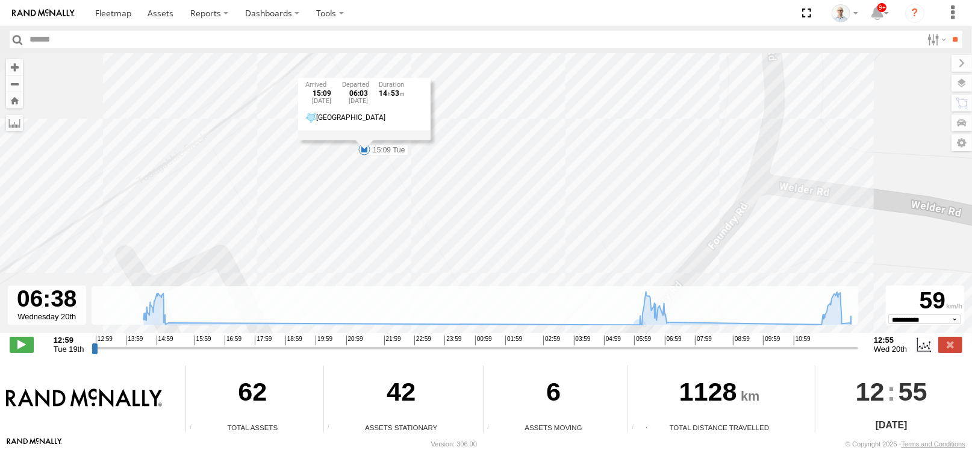
drag, startPoint x: 573, startPoint y: 84, endPoint x: 580, endPoint y: 104, distance: 21.5
click at [580, 104] on div "# 26 Tip 2T 15:09 Tue 15:14 Tue 07:06 Wed 12:40 Wed 15:09 Tue 19th Aug 06:03 We…" at bounding box center [486, 199] width 972 height 293
click at [614, 92] on div "# 26 Tip 2T 15:09 Tue 15:14 Tue 07:06 Wed 12:40 Wed 15:09 Tue 19th Aug 06:03 We…" at bounding box center [486, 199] width 972 height 293
click at [637, 320] on icon at bounding box center [640, 325] width 10 height 10
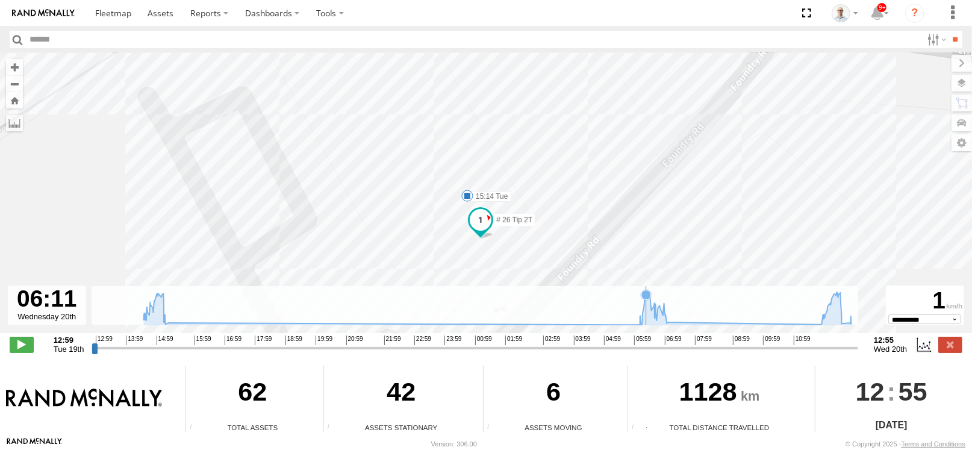
click at [647, 310] on icon at bounding box center [498, 307] width 720 height 33
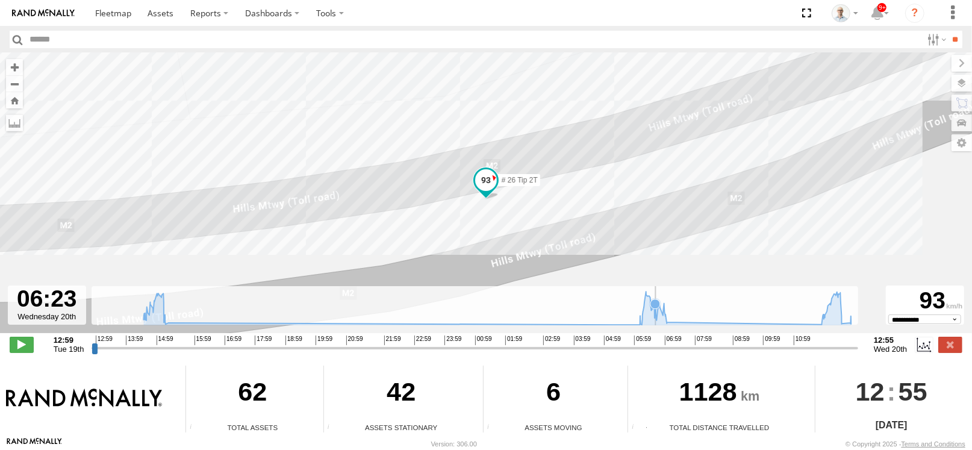
click at [655, 307] on icon at bounding box center [655, 304] width 10 height 10
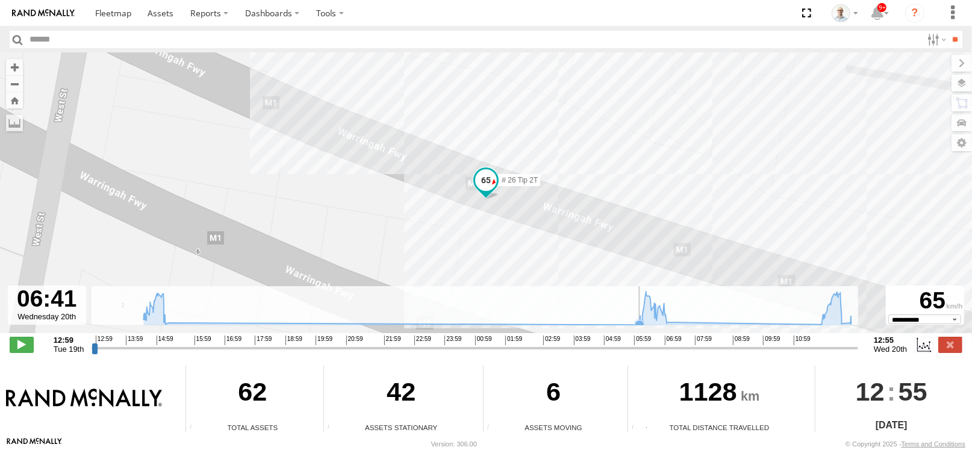
click at [631, 317] on icon at bounding box center [498, 307] width 720 height 33
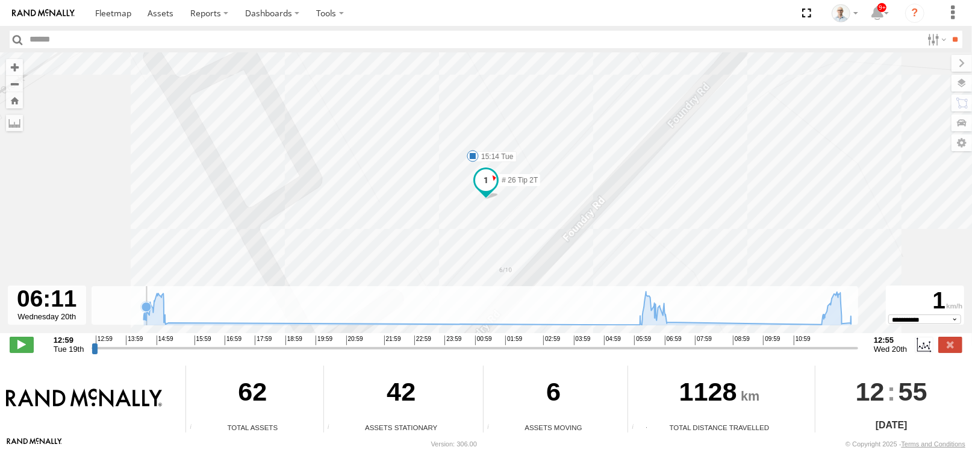
click at [147, 311] on icon at bounding box center [147, 307] width 10 height 10
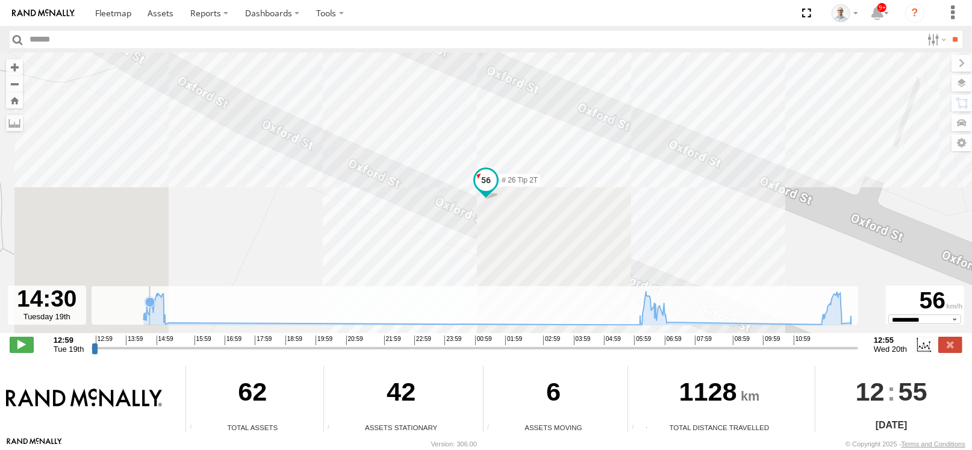
click at [150, 307] on icon at bounding box center [498, 307] width 720 height 33
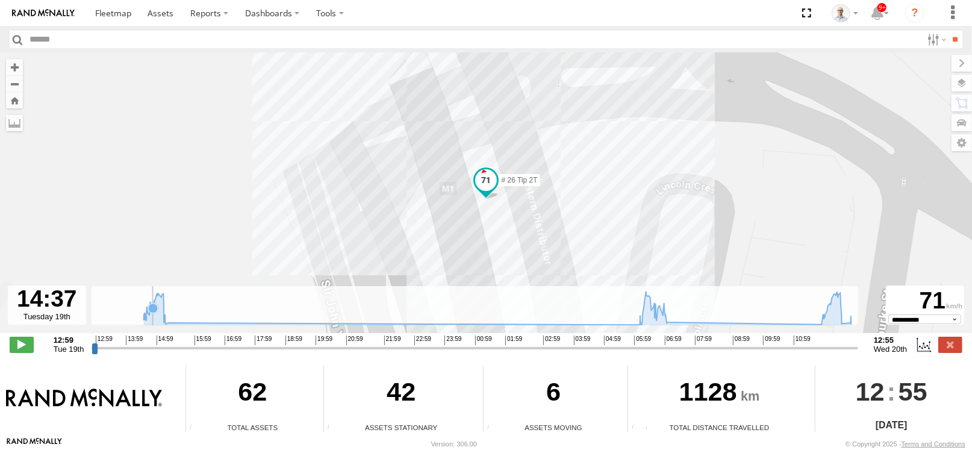
click at [153, 304] on icon at bounding box center [153, 308] width 10 height 10
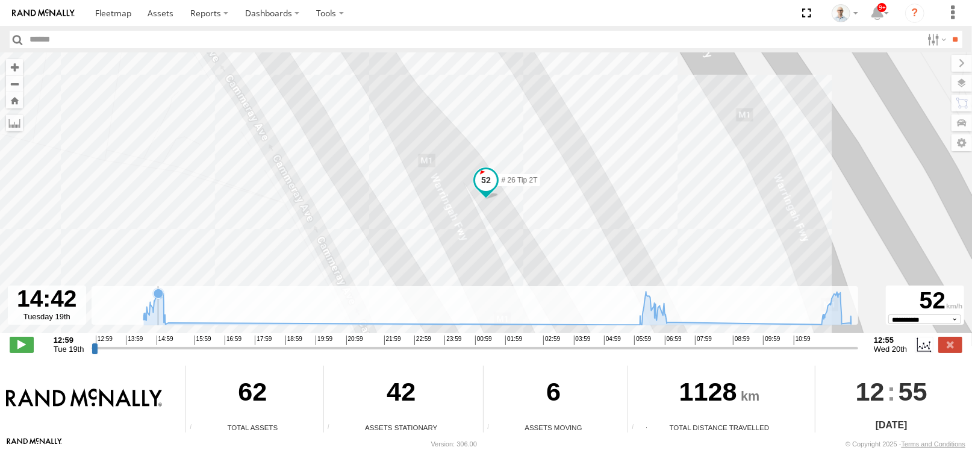
click at [158, 301] on icon at bounding box center [498, 307] width 720 height 33
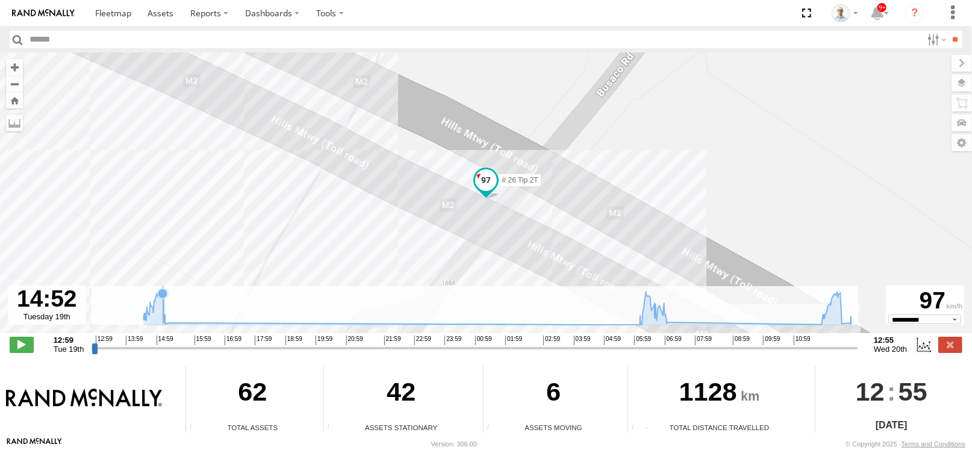
click at [163, 301] on icon at bounding box center [498, 307] width 720 height 33
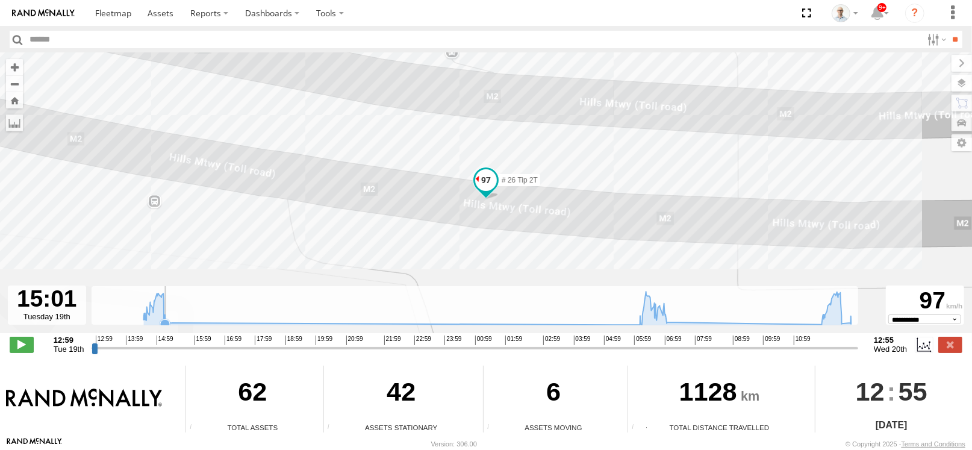
click at [166, 302] on icon at bounding box center [498, 307] width 720 height 33
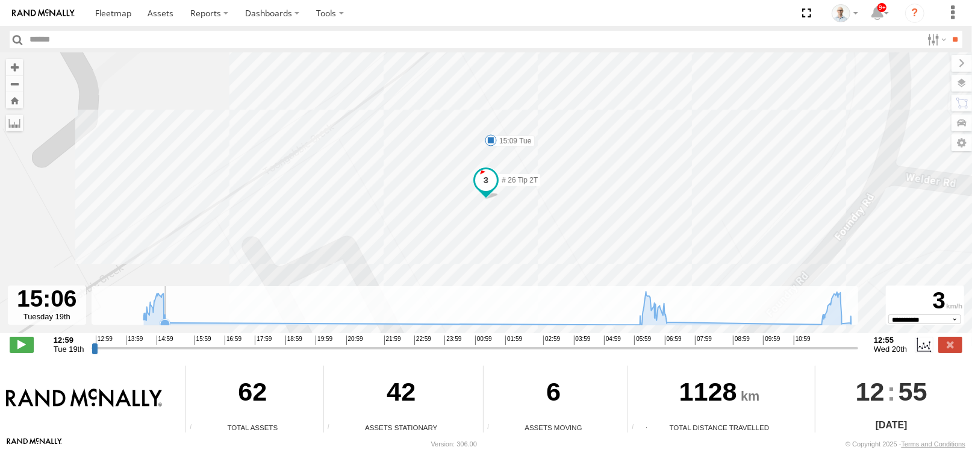
click at [166, 304] on icon at bounding box center [498, 307] width 720 height 33
click at [180, 313] on rect at bounding box center [475, 305] width 767 height 39
click at [946, 340] on label at bounding box center [950, 345] width 24 height 16
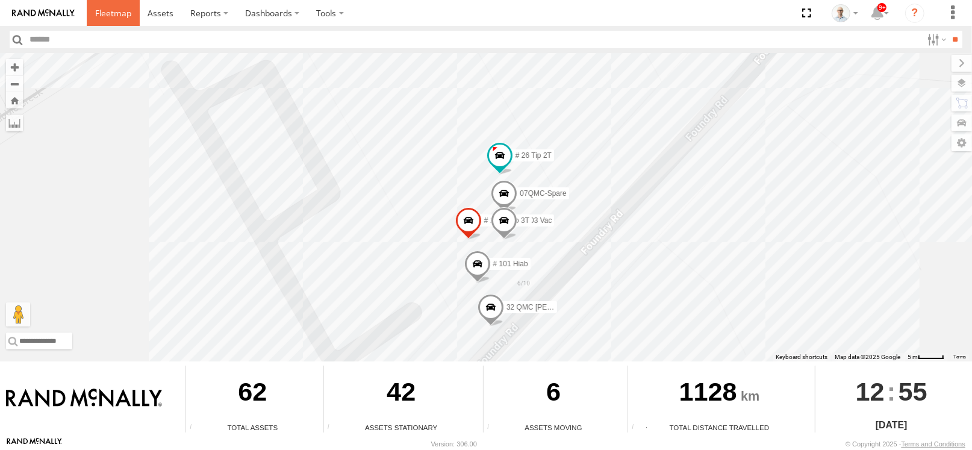
click at [107, 17] on span at bounding box center [113, 12] width 36 height 11
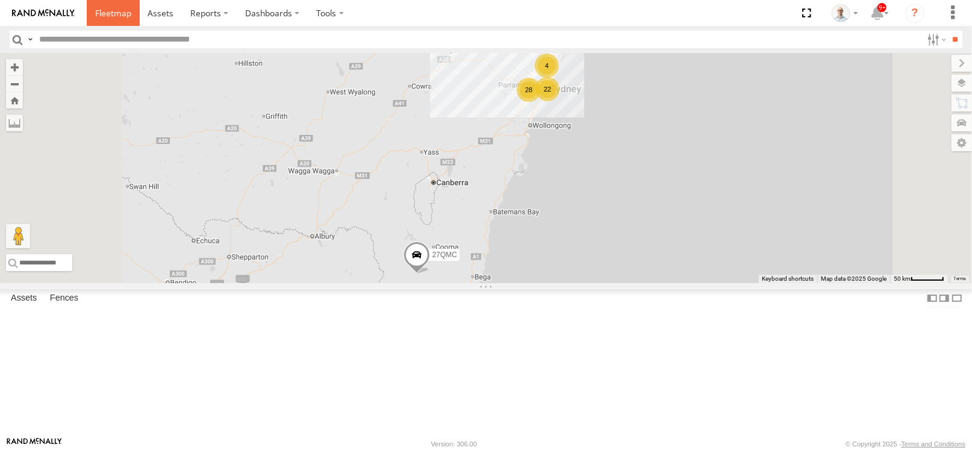
click at [104, 17] on span at bounding box center [113, 12] width 36 height 11
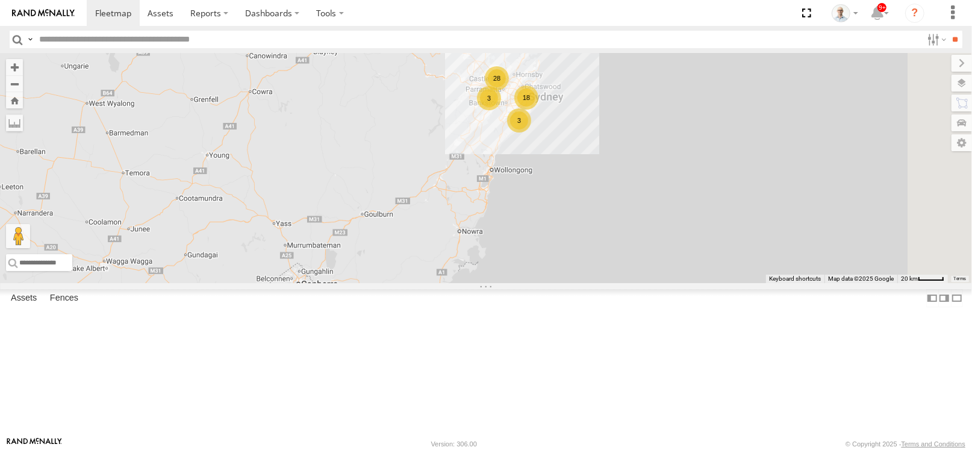
drag, startPoint x: 615, startPoint y: 130, endPoint x: 578, endPoint y: 156, distance: 44.9
click at [578, 156] on div "27QMC 18 3 28 3 31 QMC [PERSON_NAME] 15 QMC-Spare" at bounding box center [486, 168] width 972 height 230
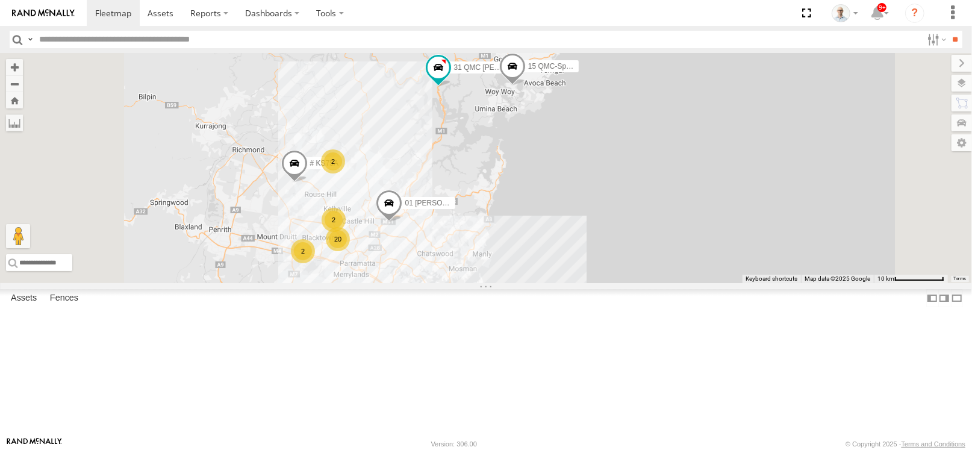
click at [526, 86] on span at bounding box center [512, 70] width 26 height 33
click at [529, 72] on label at bounding box center [516, 68] width 23 height 8
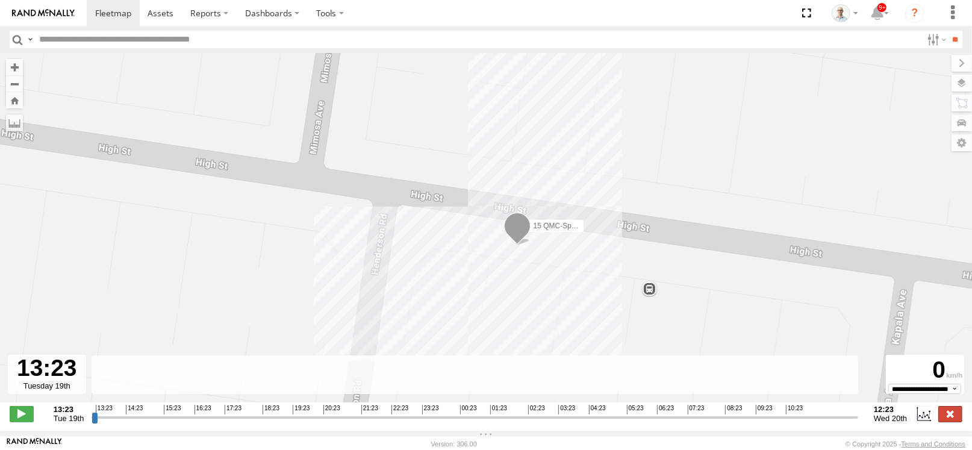
click at [952, 422] on label at bounding box center [950, 414] width 24 height 16
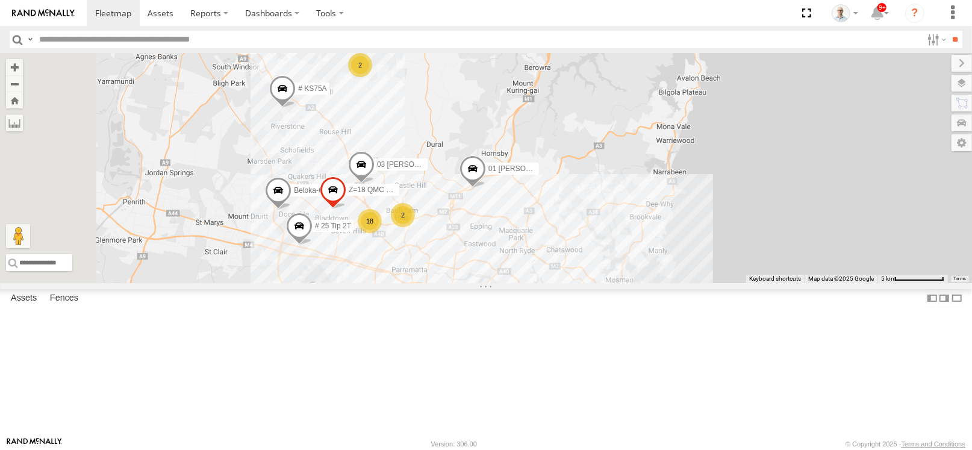
drag, startPoint x: 532, startPoint y: 306, endPoint x: 631, endPoint y: 279, distance: 102.4
click at [630, 279] on div "15 QMC-Spare # KS75A 01 [PERSON_NAME] 31 QMC [PERSON_NAME] 18 10 QMC Pat 03 Jay…" at bounding box center [486, 168] width 972 height 230
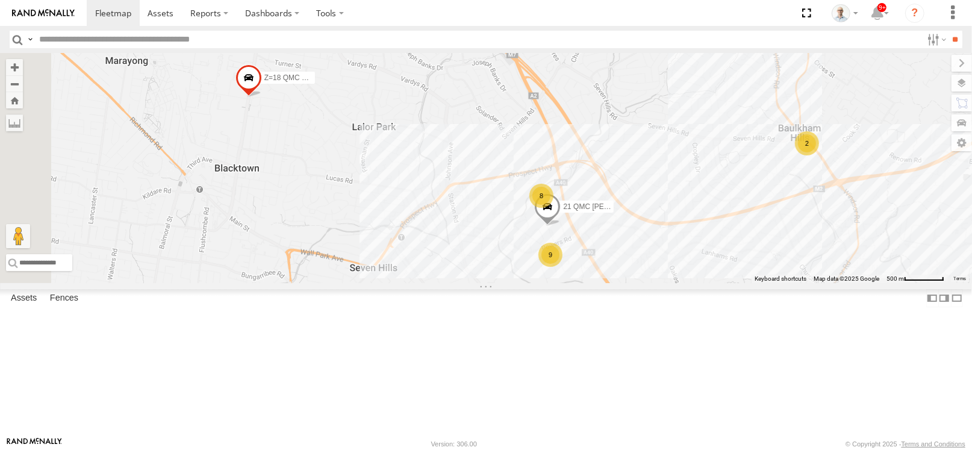
drag, startPoint x: 469, startPoint y: 305, endPoint x: 693, endPoint y: 193, distance: 250.7
click at [692, 193] on div "15 QMC-Spare # KS75A 01 [PERSON_NAME] 31 QMC [PERSON_NAME] 10 QMC Pat 03 Jayden…" at bounding box center [486, 168] width 972 height 230
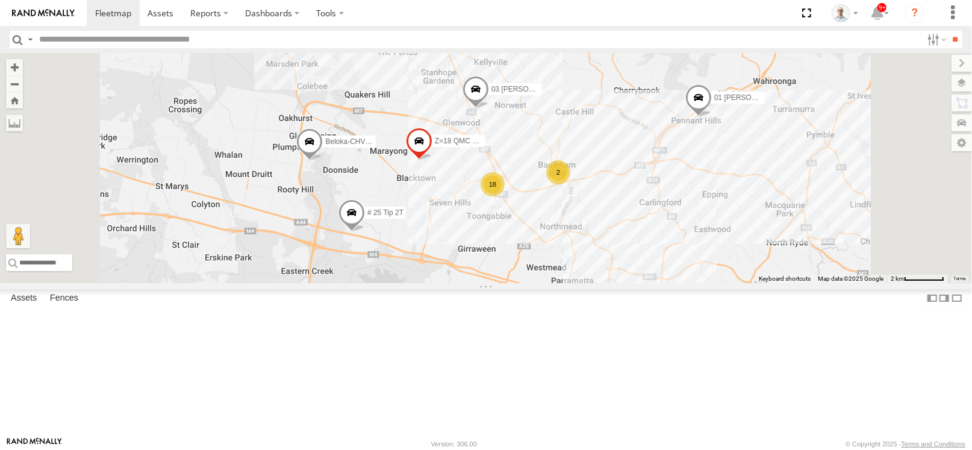
click at [365, 232] on span at bounding box center [351, 215] width 26 height 33
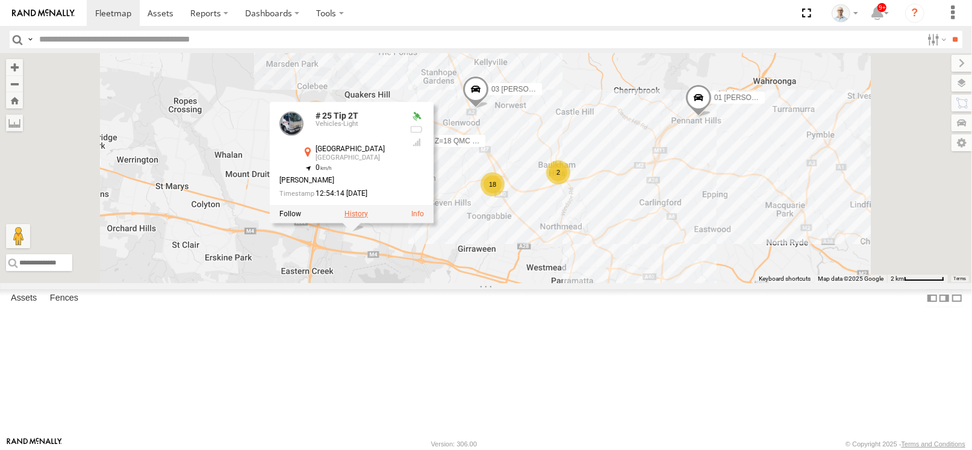
click at [368, 218] on label at bounding box center [355, 214] width 23 height 8
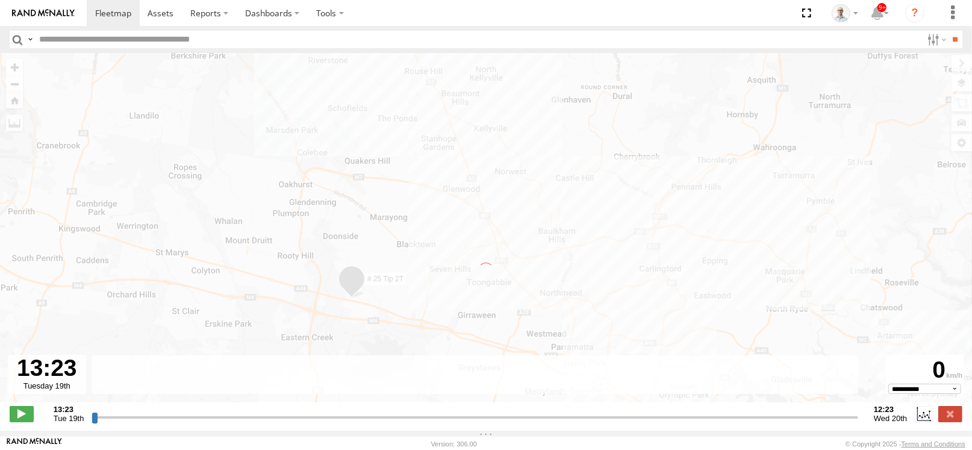
type input "**********"
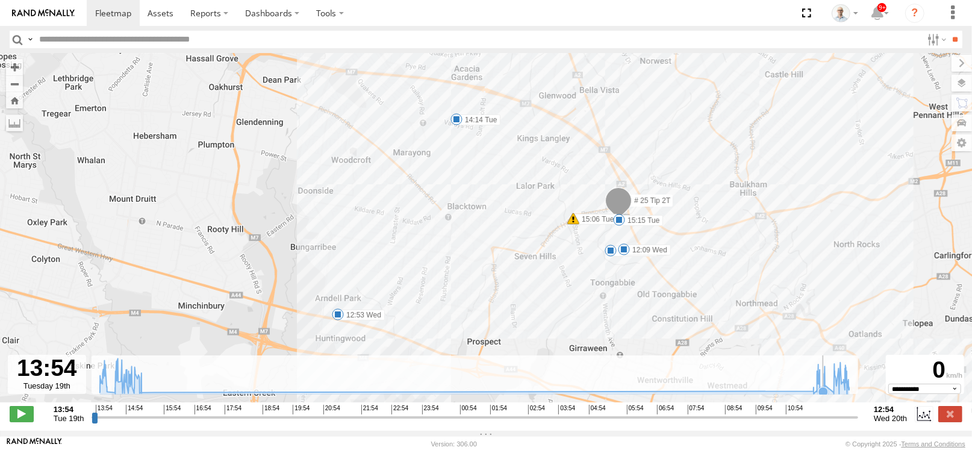
click at [824, 380] on icon at bounding box center [475, 376] width 762 height 36
drag, startPoint x: 830, startPoint y: 383, endPoint x: 844, endPoint y: 387, distance: 14.3
click at [831, 384] on icon at bounding box center [475, 376] width 762 height 36
click at [847, 387] on g at bounding box center [475, 376] width 762 height 36
click at [856, 387] on icon "Created with Highcharts 6.0.7 Highcharts.com" at bounding box center [475, 374] width 767 height 39
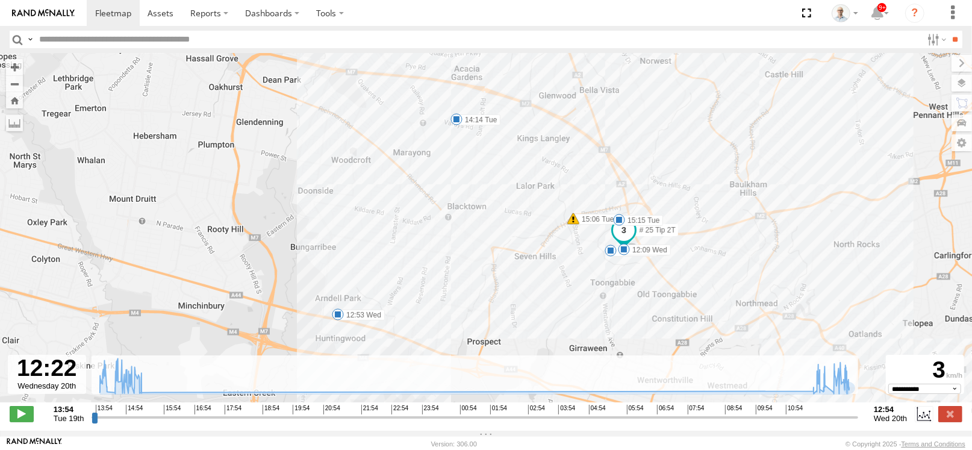
click at [868, 385] on div "# 25 Tip 2T 14:14 Tue 14:40 Tue 15:06 Tue 15:15 Tue 11:58 Wed 12:09 Wed 12:53 W…" at bounding box center [486, 234] width 972 height 362
click at [335, 319] on span at bounding box center [338, 314] width 12 height 12
click at [526, 323] on div "# 25 Tip 2T 14:14 Tue 14:40 Tue 15:06 Tue 15:15 Tue 11:58 Wed 12:09 Wed 12:53 W…" at bounding box center [486, 234] width 972 height 362
click at [776, 381] on rect at bounding box center [475, 374] width 767 height 39
click at [825, 385] on g at bounding box center [475, 376] width 762 height 36
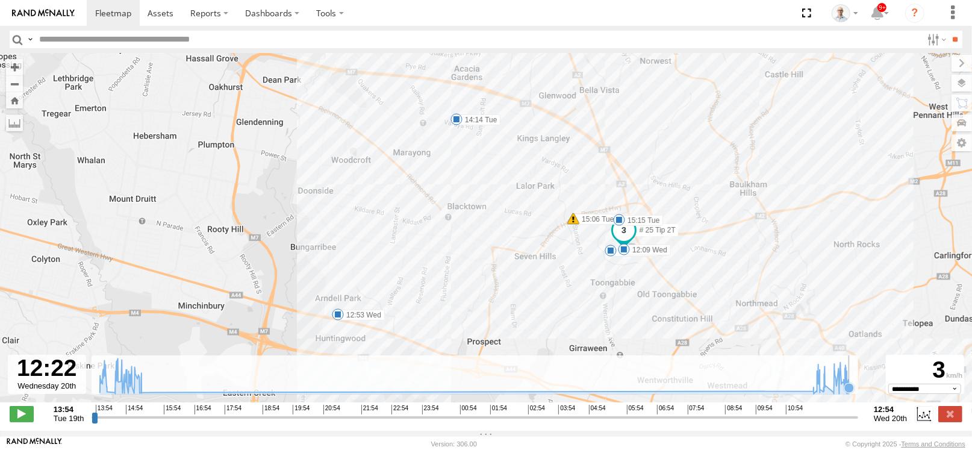
click at [858, 384] on rect at bounding box center [475, 374] width 767 height 39
click at [860, 389] on div "# 25 Tip 2T 14:14 Tue 14:40 Tue 15:06 Tue 15:15 Tue 11:58 Wed 12:09 Wed 12:53 W…" at bounding box center [486, 234] width 972 height 362
click at [953, 422] on label at bounding box center [950, 414] width 24 height 16
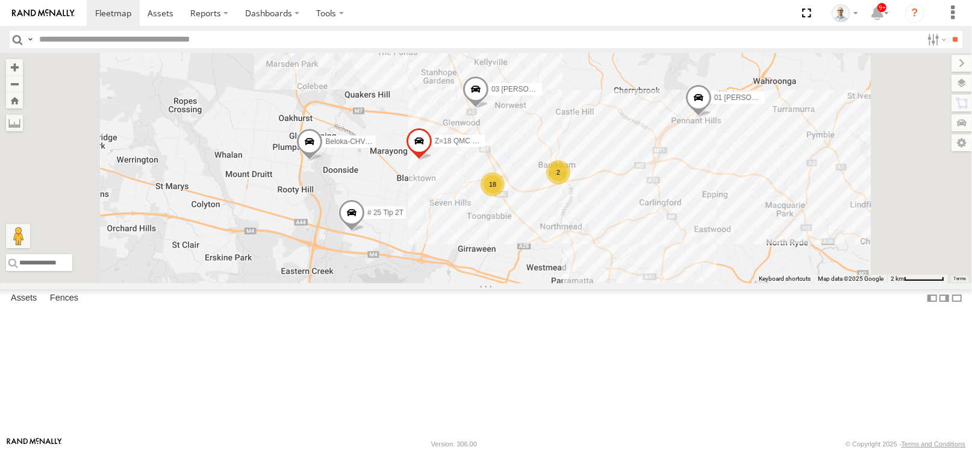
click at [365, 232] on span at bounding box center [351, 215] width 26 height 33
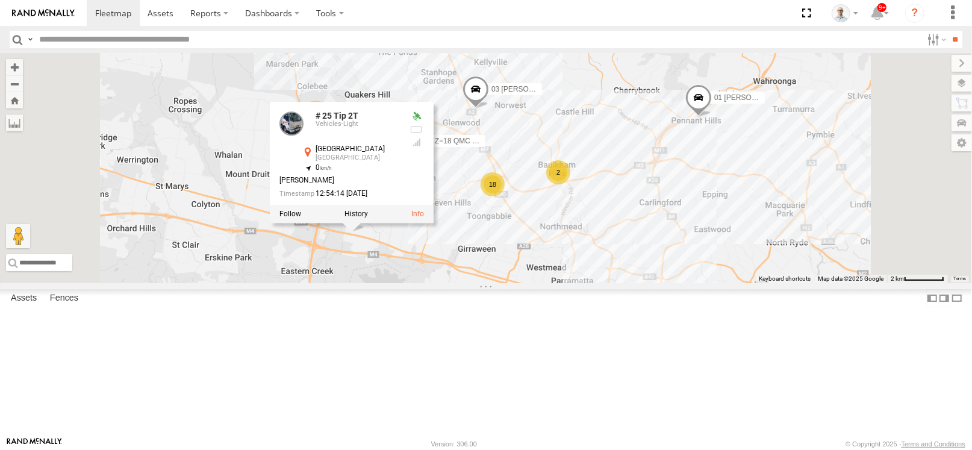
click at [631, 283] on div "03 Jayden # 25 Tip 2T Beloka-CHV61N Z=18 QMC Written off 18 01 Lyndon 2 # 25 Ti…" at bounding box center [486, 168] width 972 height 230
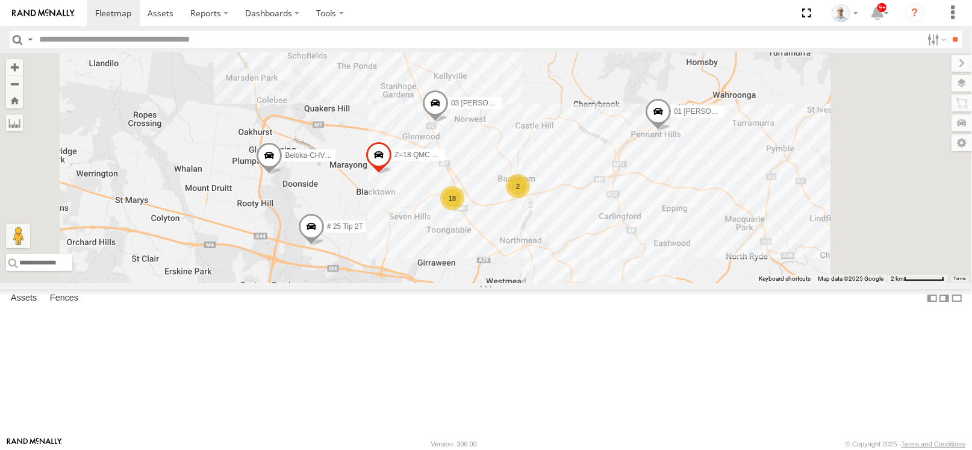
drag, startPoint x: 688, startPoint y: 191, endPoint x: 644, endPoint y: 205, distance: 46.3
click at [644, 205] on div "03 Jayden # 25 Tip 2T Beloka-CHV61N Z=18 QMC Written off 18 01 Lyndon 2" at bounding box center [486, 168] width 972 height 230
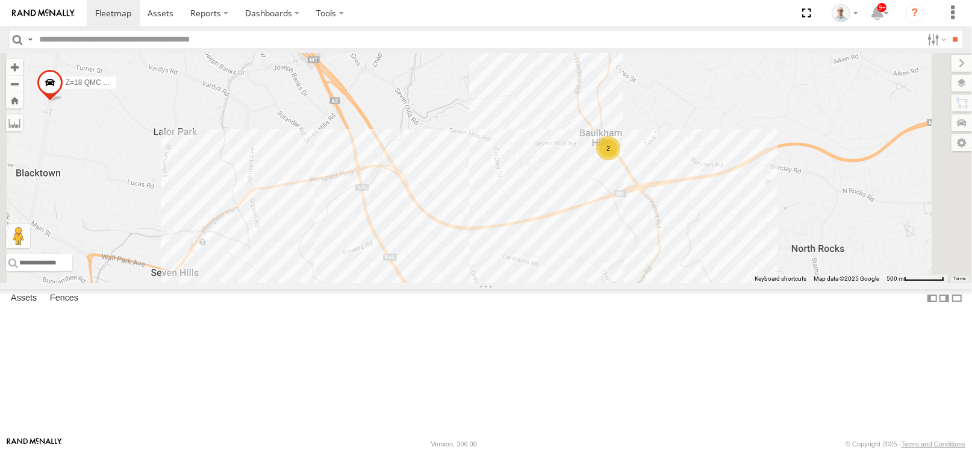
drag, startPoint x: 611, startPoint y: 321, endPoint x: 624, endPoint y: 115, distance: 206.4
click at [624, 115] on div "03 Jayden # 25 Tip 2T Beloka-CHV61N Z=18 QMC Written off 01 Lyndon 2" at bounding box center [486, 168] width 972 height 230
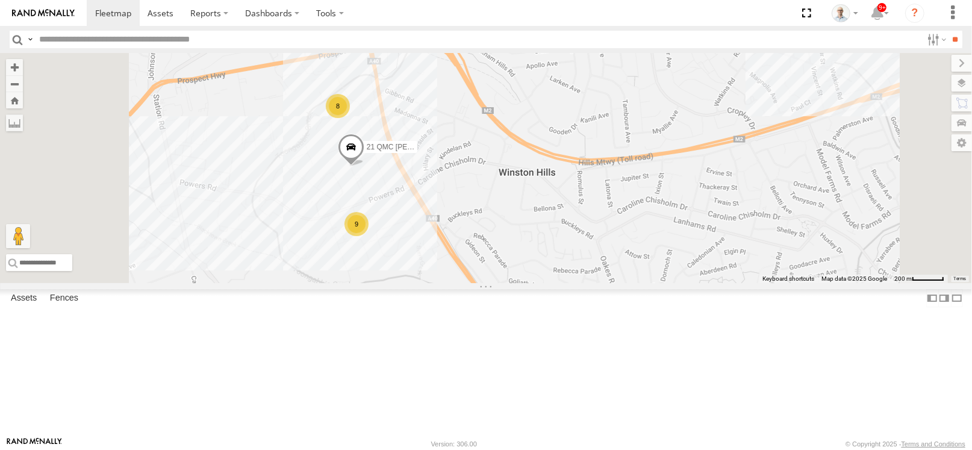
drag, startPoint x: 570, startPoint y: 305, endPoint x: 606, endPoint y: 279, distance: 43.6
click at [606, 279] on div "03 Jayden # 25 Tip 2T Beloka-CHV61N Z=18 QMC Written off 01 Lyndon 21 QMC Pat J…" at bounding box center [486, 168] width 972 height 230
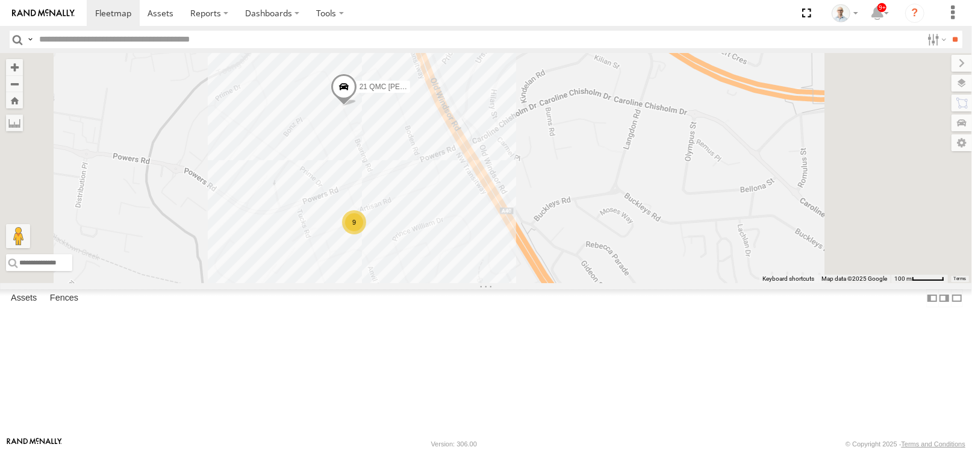
click at [366, 234] on div "9" at bounding box center [354, 222] width 24 height 24
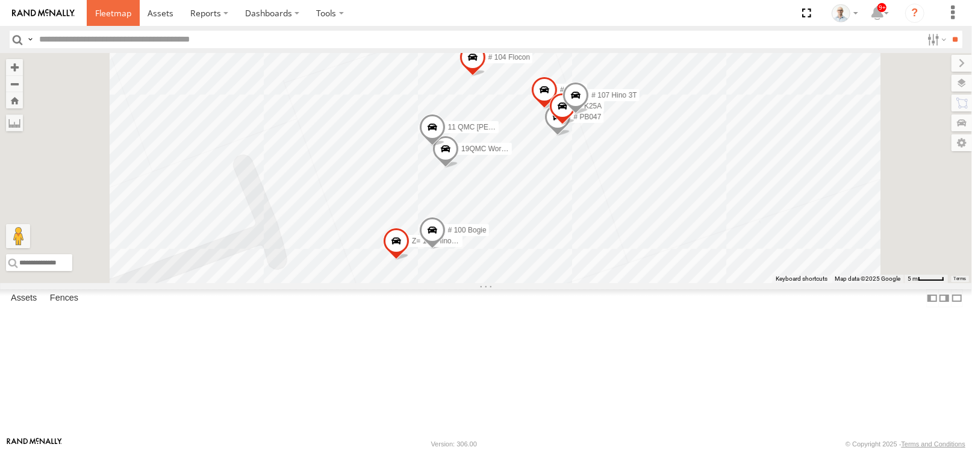
click at [107, 13] on span at bounding box center [113, 12] width 36 height 11
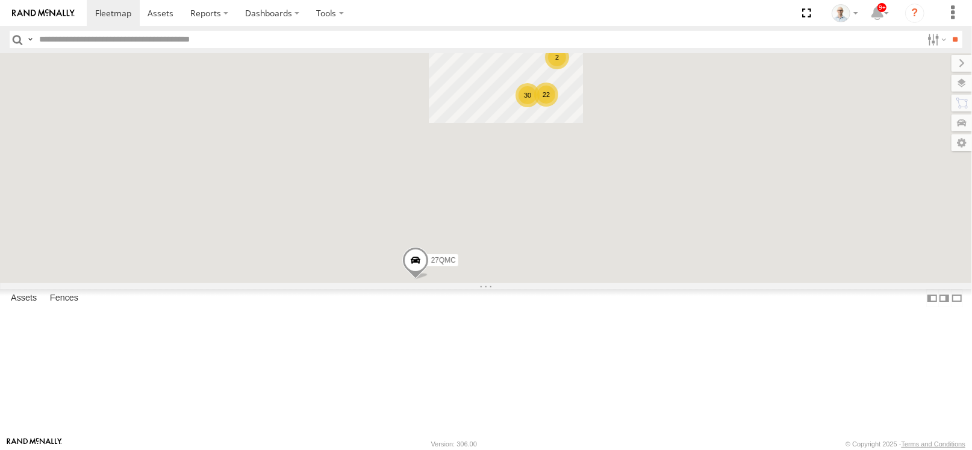
click at [558, 107] on div "22" at bounding box center [546, 95] width 24 height 24
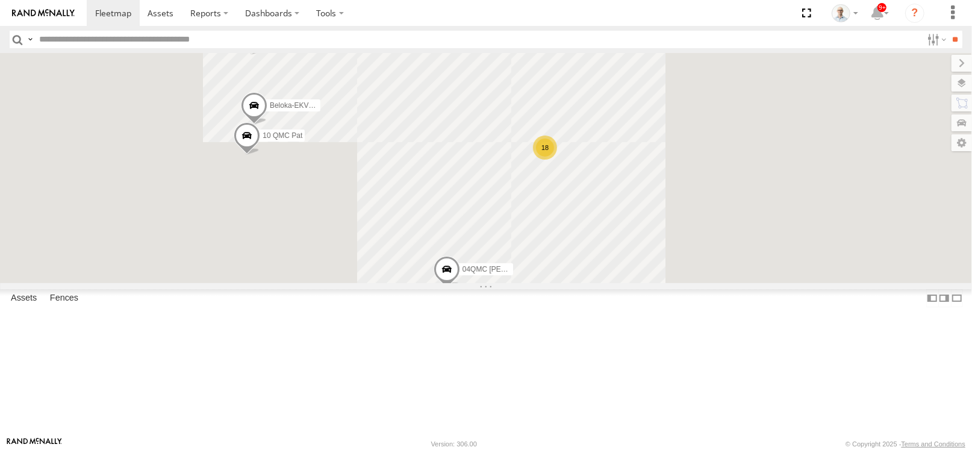
click at [557, 160] on div "18" at bounding box center [545, 147] width 24 height 24
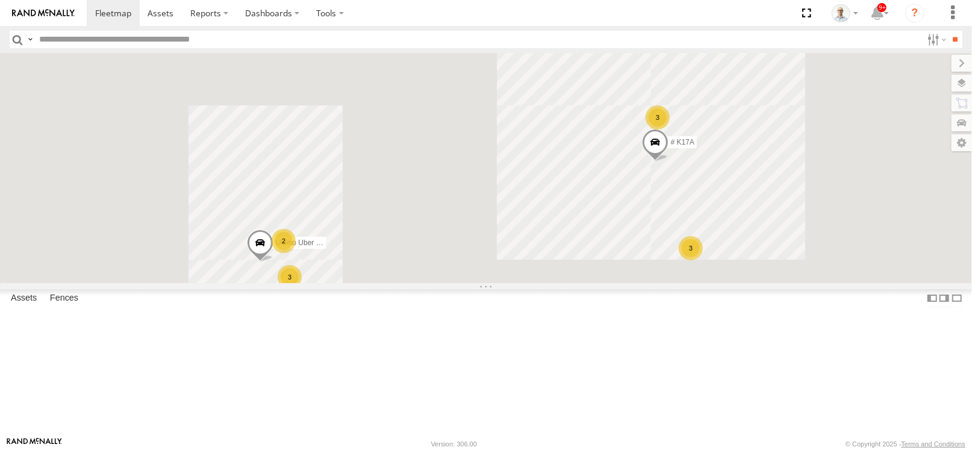
drag, startPoint x: 671, startPoint y: 250, endPoint x: 516, endPoint y: 283, distance: 158.3
click at [516, 283] on div "27QMC 10 QMC Pat 03 Jayden 12 QMC [PERSON_NAME] # 25 Tip 2T 01 [PERSON_NAME]-EK…" at bounding box center [486, 168] width 972 height 230
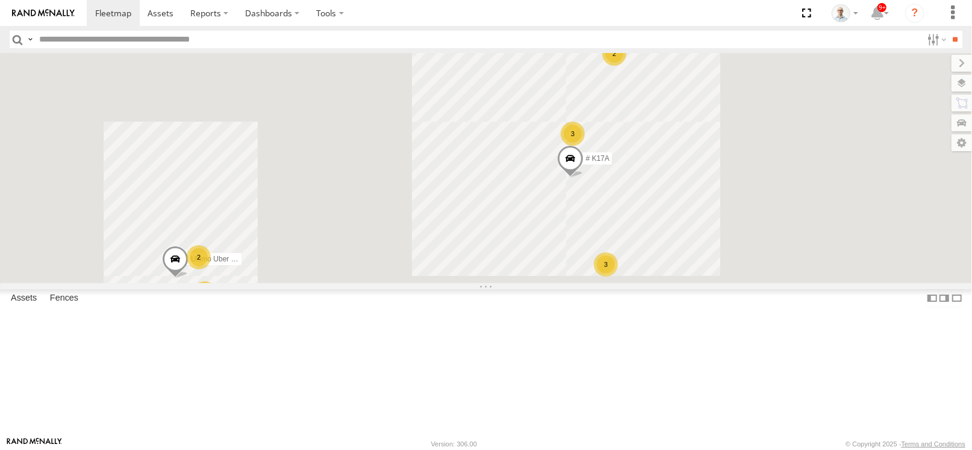
drag, startPoint x: 535, startPoint y: 215, endPoint x: 484, endPoint y: 222, distance: 51.6
click at [484, 222] on div "27QMC 10 QMC Pat 03 Jayden 12 QMC [PERSON_NAME] # 25 Tip 2T 01 [PERSON_NAME]-EK…" at bounding box center [486, 168] width 972 height 230
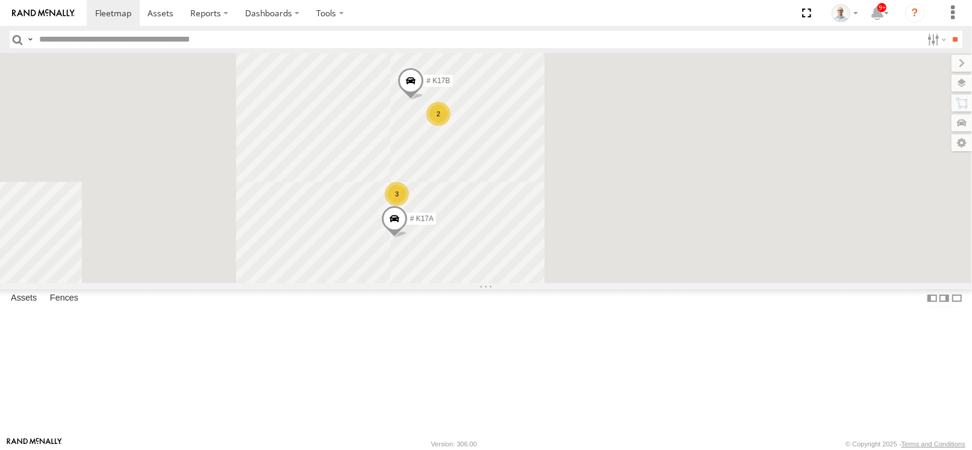
drag, startPoint x: 555, startPoint y: 149, endPoint x: 439, endPoint y: 189, distance: 122.5
click at [437, 204] on div "27QMC 10 QMC Pat 03 Jayden 12 QMC [PERSON_NAME] # 25 Tip 2T 01 [PERSON_NAME]-EK…" at bounding box center [486, 168] width 972 height 230
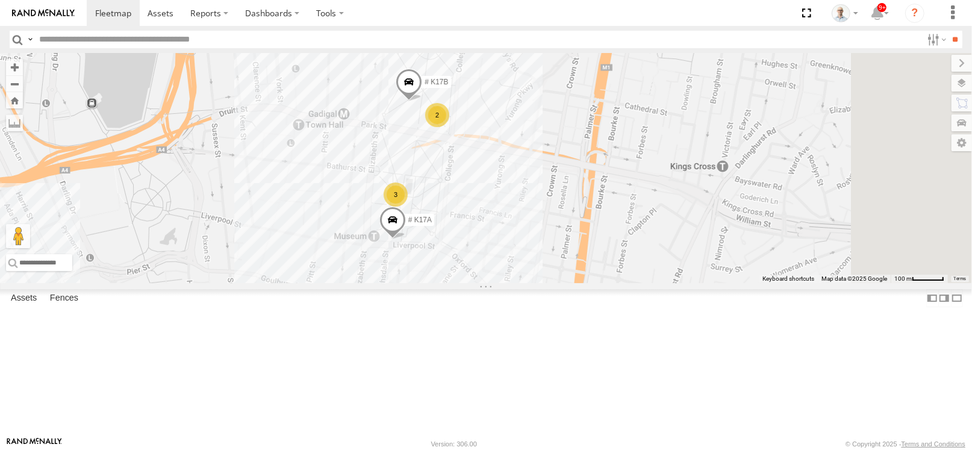
click at [449, 127] on div "2" at bounding box center [437, 115] width 24 height 24
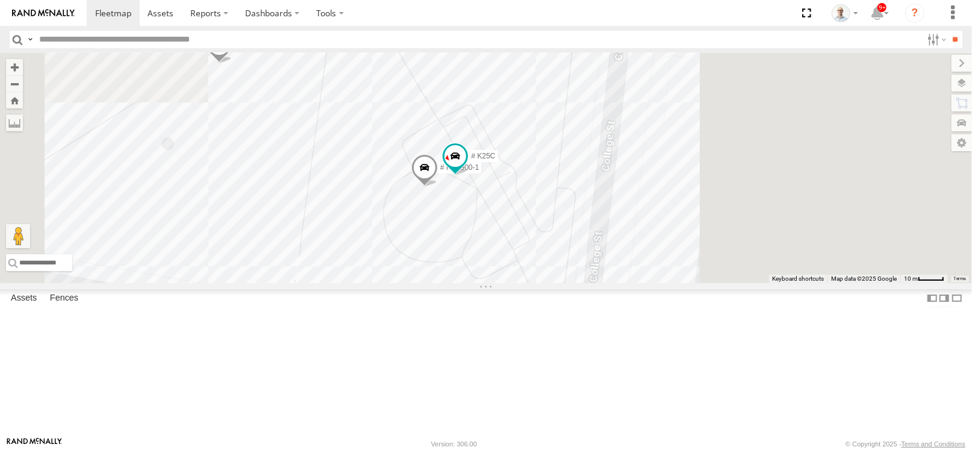
drag, startPoint x: 534, startPoint y: 300, endPoint x: 564, endPoint y: 154, distance: 149.4
click at [563, 155] on div "27QMC 10 QMC Pat 03 Jayden 12 QMC [PERSON_NAME] # 25 Tip 2T 01 [PERSON_NAME]-EK…" at bounding box center [486, 168] width 972 height 230
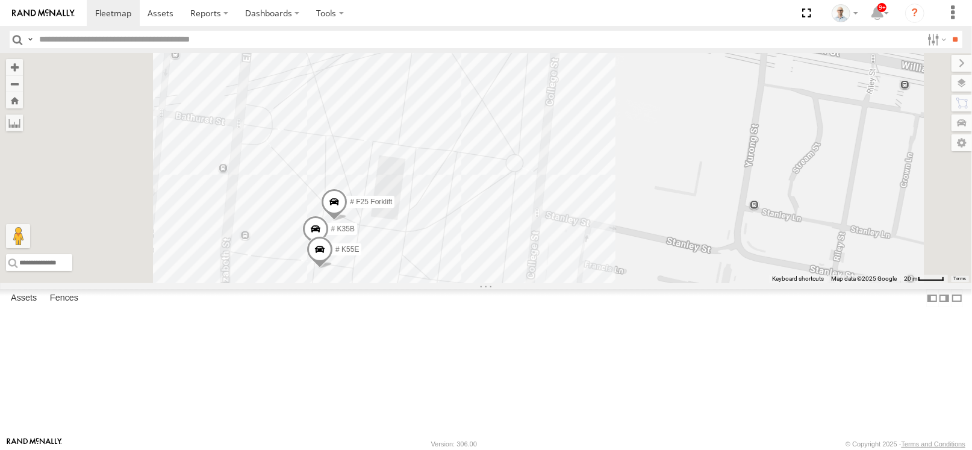
drag, startPoint x: 510, startPoint y: 225, endPoint x: 517, endPoint y: 217, distance: 10.2
click at [517, 217] on div "27QMC 10 QMC Pat 03 Jayden 12 QMC Jack Hook # 25 Tip 2T 01 Lyndon Beloka-EKV93V…" at bounding box center [486, 168] width 972 height 230
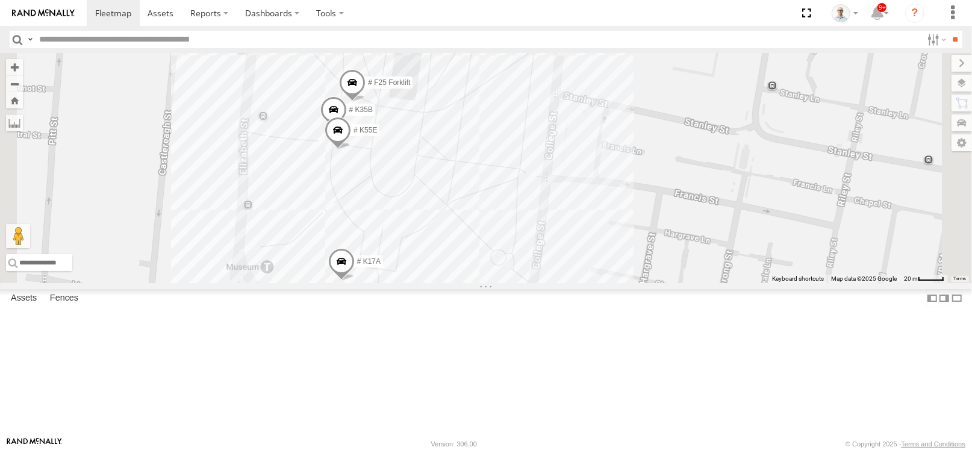
drag, startPoint x: 538, startPoint y: 310, endPoint x: 576, endPoint y: 205, distance: 112.0
click at [549, 164] on div "27QMC 10 QMC Pat 03 Jayden 12 QMC Jack Hook # 25 Tip 2T 01 Lyndon Beloka-EKV93V…" at bounding box center [486, 168] width 972 height 230
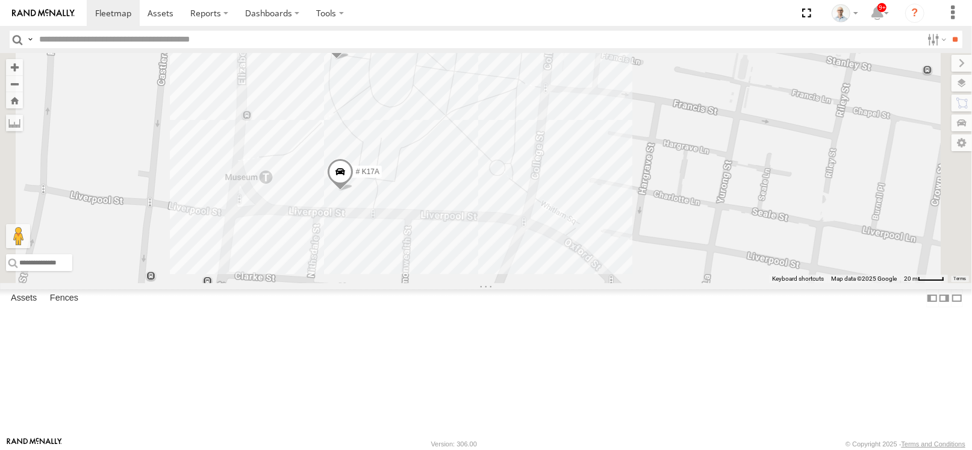
drag, startPoint x: 590, startPoint y: 227, endPoint x: 567, endPoint y: 136, distance: 93.6
click at [567, 133] on div "27QMC 10 QMC Pat 03 Jayden 12 QMC Jack Hook # 25 Tip 2T 01 Lyndon Beloka-EKV93V…" at bounding box center [486, 168] width 972 height 230
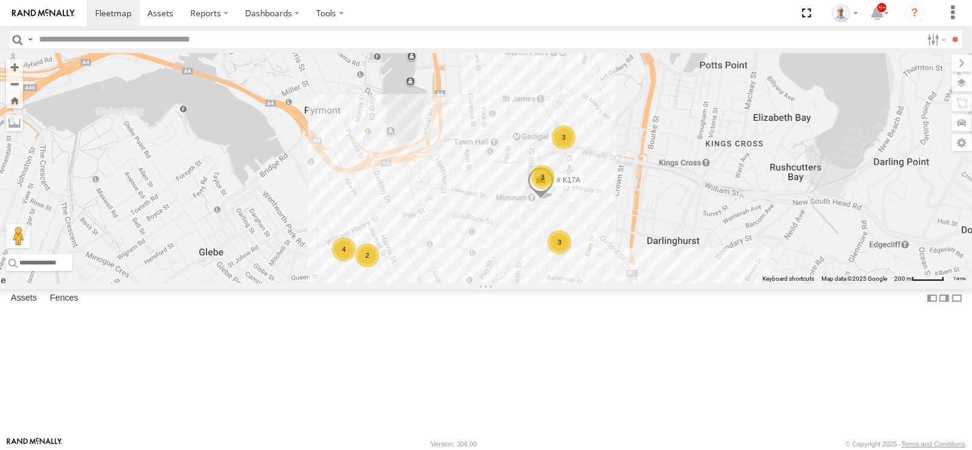
drag, startPoint x: 437, startPoint y: 202, endPoint x: 615, endPoint y: 237, distance: 181.8
click at [615, 237] on div "27QMC 10 QMC Pat 03 Jayden 12 QMC Jack Hook # 25 Tip 2T 01 Lyndon Beloka-EKV93V…" at bounding box center [486, 168] width 972 height 230
click at [379, 267] on div "2" at bounding box center [367, 255] width 24 height 24
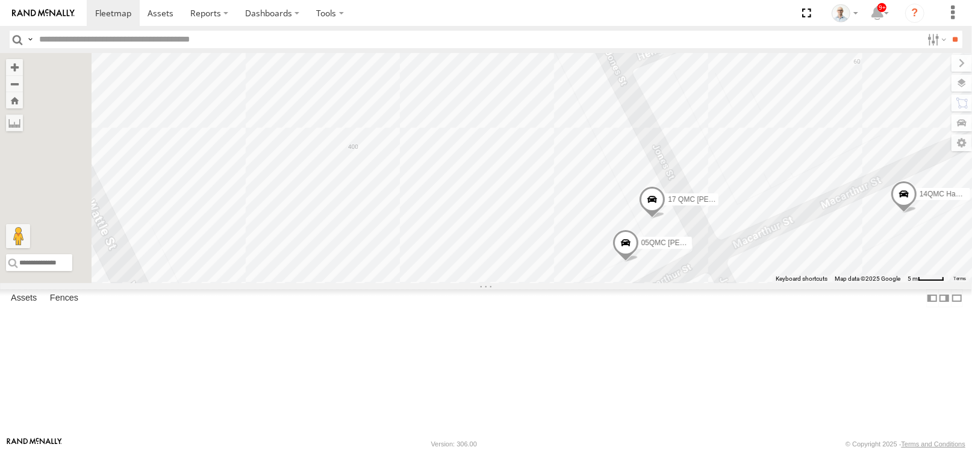
drag, startPoint x: 452, startPoint y: 225, endPoint x: 747, endPoint y: 273, distance: 298.3
click at [747, 273] on div "27QMC 10 QMC Pat 03 Jayden 12 QMC Jack Hook # 25 Tip 2T 01 Lyndon Beloka-EKV93V…" at bounding box center [486, 168] width 972 height 230
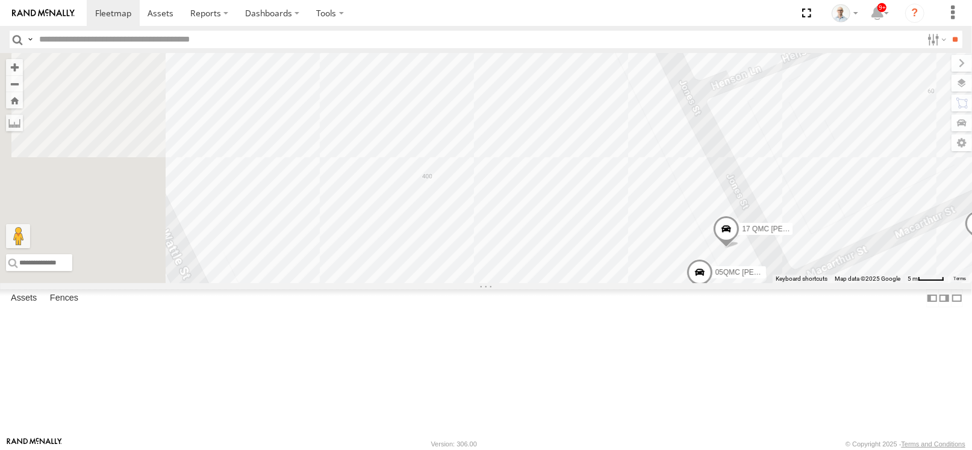
drag, startPoint x: 668, startPoint y: 211, endPoint x: 749, endPoint y: 242, distance: 86.0
click at [749, 242] on div "27QMC 10 QMC Pat 03 Jayden 12 QMC Jack Hook # 25 Tip 2T 01 Lyndon Beloka-EKV93V…" at bounding box center [486, 168] width 972 height 230
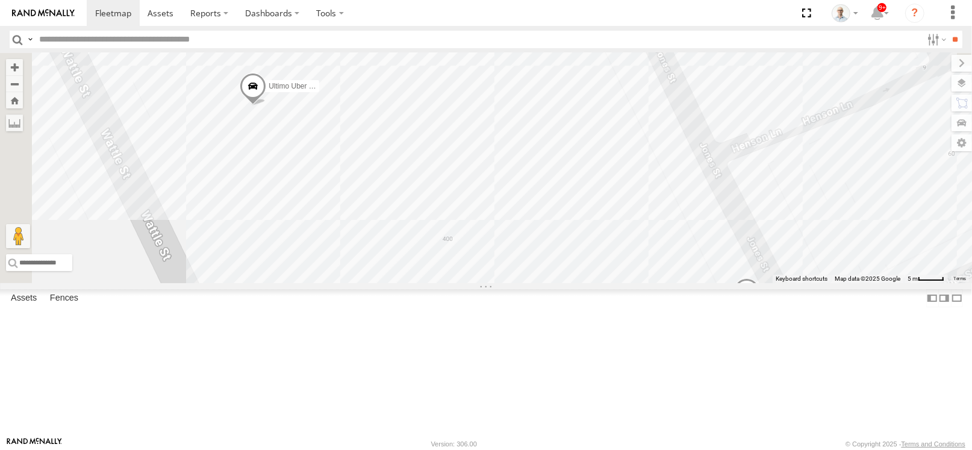
drag, startPoint x: 627, startPoint y: 194, endPoint x: 614, endPoint y: 234, distance: 42.1
click at [626, 254] on div "27QMC 10 QMC Pat 03 Jayden 12 QMC Jack Hook # 25 Tip 2T 01 Lyndon Beloka-EKV93V…" at bounding box center [486, 168] width 972 height 230
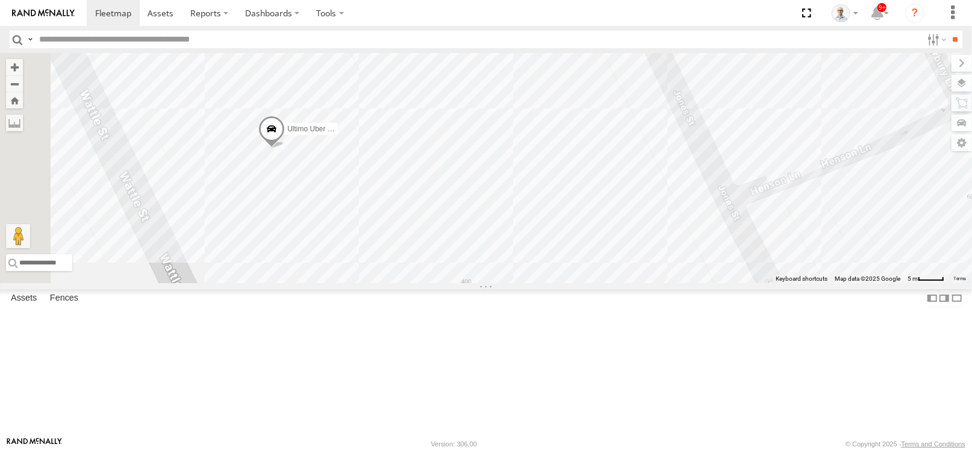
drag, startPoint x: 593, startPoint y: 202, endPoint x: 611, endPoint y: 242, distance: 43.9
click at [611, 242] on div "27QMC 10 QMC Pat 03 Jayden 12 QMC Jack Hook # 25 Tip 2T 01 Lyndon Beloka-EKV93V…" at bounding box center [486, 168] width 972 height 230
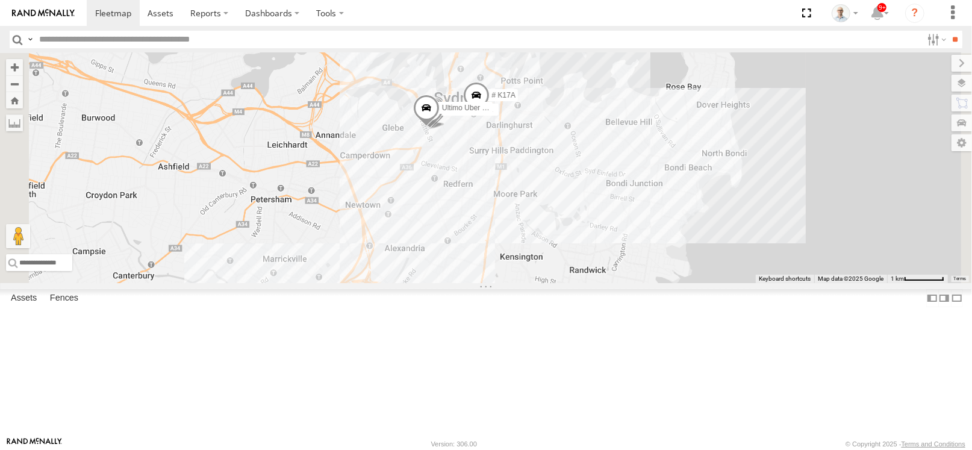
drag, startPoint x: 582, startPoint y: 257, endPoint x: 588, endPoint y: 222, distance: 35.6
click at [588, 222] on div "27QMC 10 QMC Pat 03 Jayden 12 QMC Jack Hook # 25 Tip 2T 01 Lyndon Beloka-EKV93V…" at bounding box center [486, 168] width 972 height 230
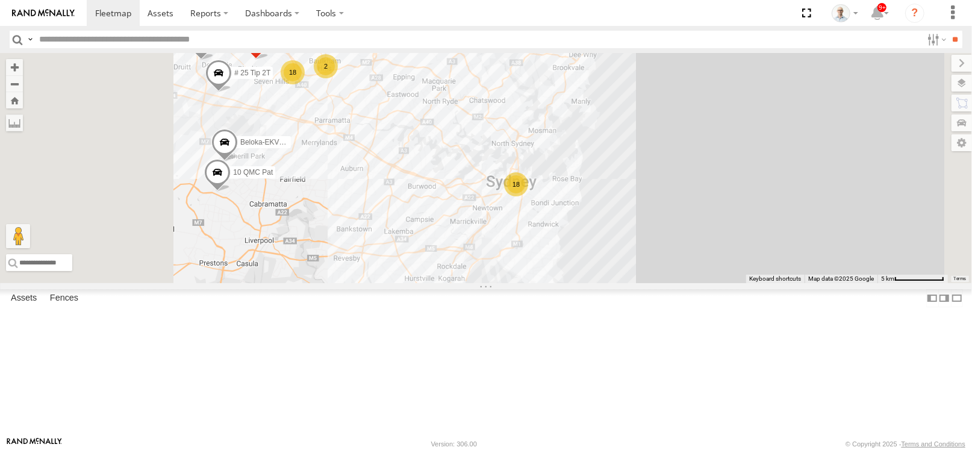
drag, startPoint x: 457, startPoint y: 222, endPoint x: 526, endPoint y: 294, distance: 100.1
click at [528, 283] on div "27QMC 10 QMC Pat 03 Jayden 12 QMC Jack Hook # 25 Tip 2T 01 Lyndon Beloka-EKV93V…" at bounding box center [486, 168] width 972 height 230
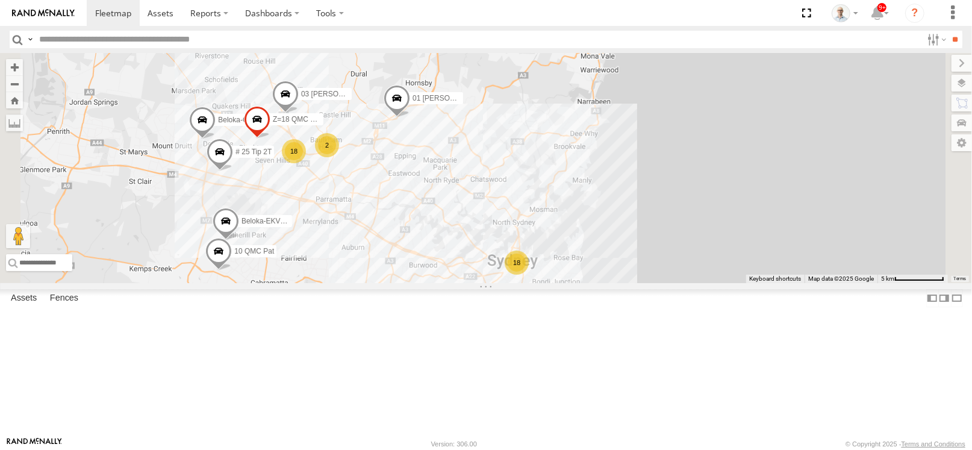
drag, startPoint x: 568, startPoint y: 154, endPoint x: 567, endPoint y: 235, distance: 81.3
click at [567, 235] on div "27QMC 10 QMC Pat 03 Jayden 12 QMC Jack Hook # 25 Tip 2T 01 Lyndon Beloka-EKV93V…" at bounding box center [486, 168] width 972 height 230
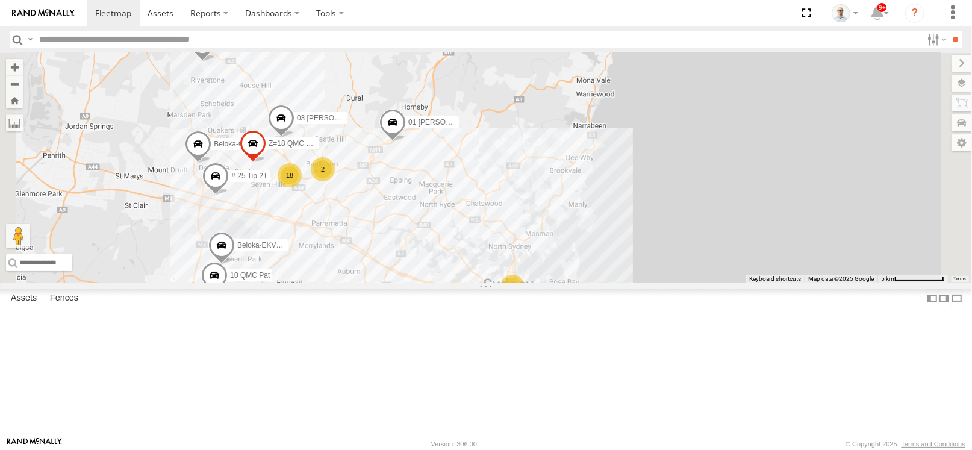
drag, startPoint x: 498, startPoint y: 139, endPoint x: 493, endPoint y: 166, distance: 27.5
click at [493, 166] on div "27QMC 10 QMC Pat 03 Jayden 12 QMC Jack Hook # 25 Tip 2T 01 Lyndon Beloka-EKV93V…" at bounding box center [486, 168] width 972 height 230
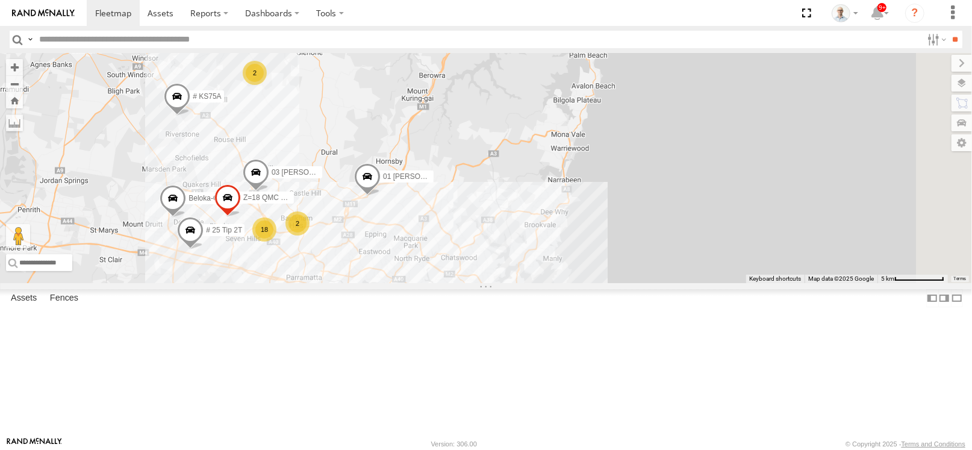
drag, startPoint x: 502, startPoint y: 152, endPoint x: 475, endPoint y: 214, distance: 67.4
click at [475, 214] on div "27QMC 10 QMC Pat 03 Jayden 12 QMC Jack Hook # 25 Tip 2T 01 Lyndon Beloka-EKV93V…" at bounding box center [486, 168] width 972 height 230
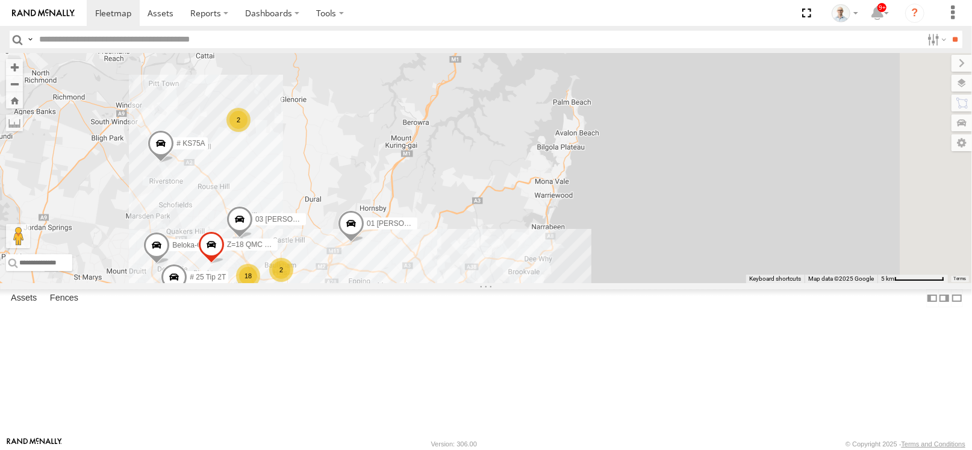
drag, startPoint x: 514, startPoint y: 195, endPoint x: 502, endPoint y: 234, distance: 41.0
click at [502, 234] on div "27QMC 10 QMC Pat 03 Jayden 12 QMC Jack Hook # 25 Tip 2T 01 Lyndon Beloka-EKV93V…" at bounding box center [486, 168] width 972 height 230
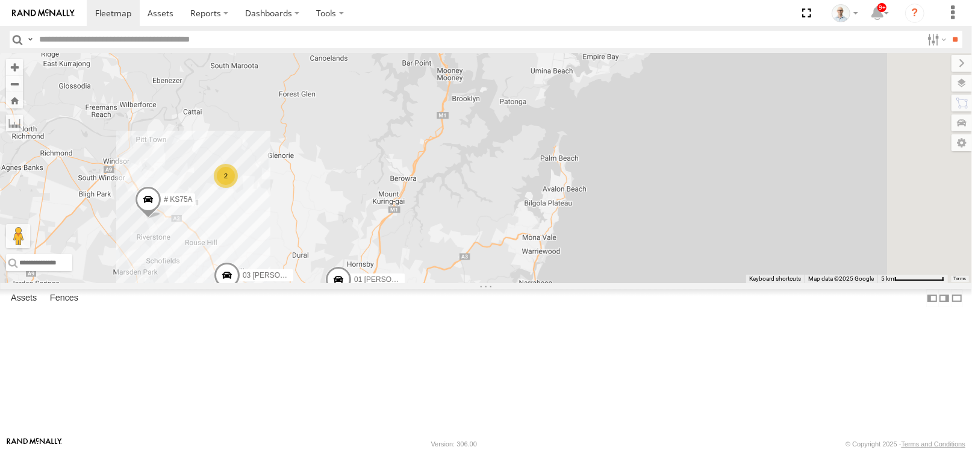
drag, startPoint x: 541, startPoint y: 179, endPoint x: 529, endPoint y: 211, distance: 33.3
click at [529, 211] on div "27QMC 10 QMC Pat 03 Jayden 12 QMC Jack Hook # 25 Tip 2T 01 Lyndon Beloka-EKV93V…" at bounding box center [486, 168] width 972 height 230
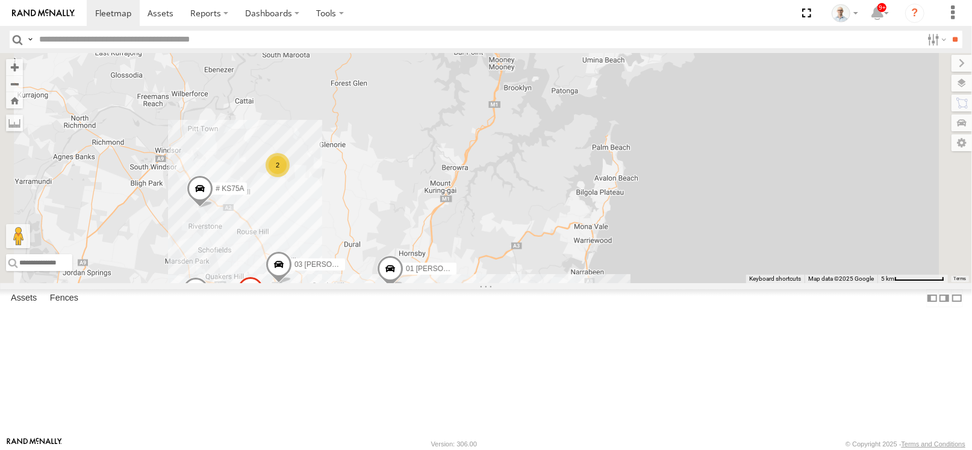
drag, startPoint x: 447, startPoint y: 231, endPoint x: 532, endPoint y: 215, distance: 86.3
click at [537, 214] on div "27QMC 10 QMC Pat 03 Jayden 12 QMC Jack Hook # 25 Tip 2T 01 Lyndon Beloka-EKV93V…" at bounding box center [486, 168] width 972 height 230
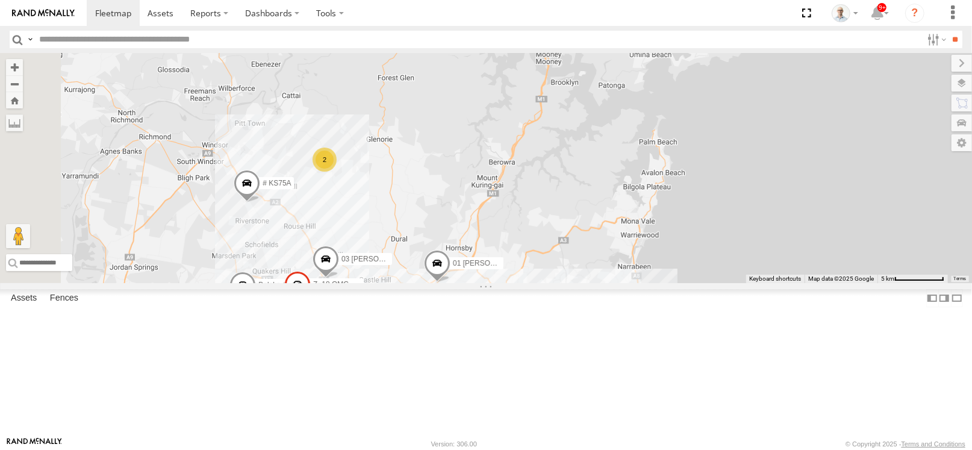
click at [337, 172] on div "2" at bounding box center [325, 160] width 24 height 24
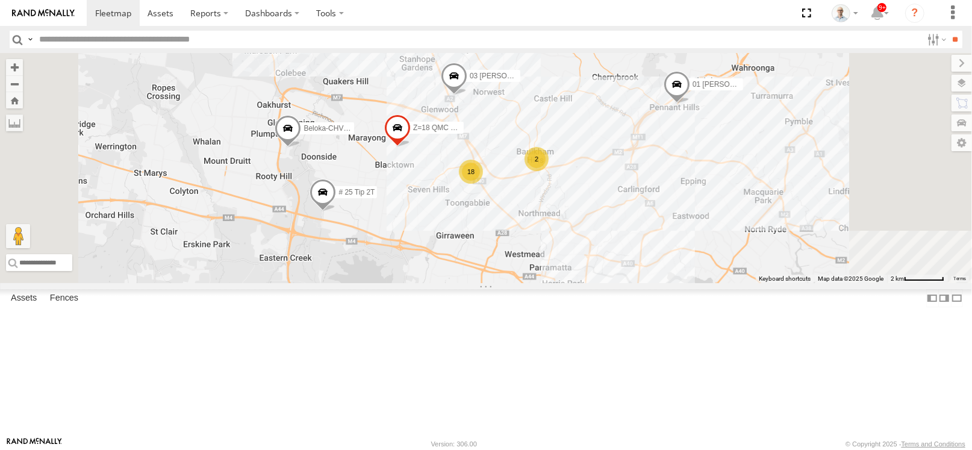
click at [483, 184] on div "18" at bounding box center [471, 172] width 24 height 24
click at [335, 211] on span at bounding box center [322, 195] width 26 height 33
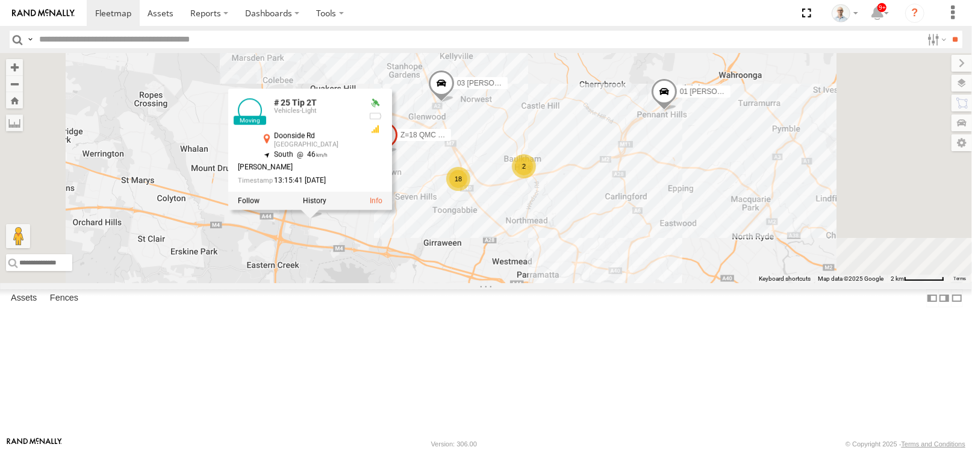
drag, startPoint x: 496, startPoint y: 296, endPoint x: 462, endPoint y: 308, distance: 36.0
click at [462, 283] on div "27QMC 01 Lyndon # KS75A 15 QMC-Spare 31 QMC Torell 28 QMC Nathan 12 QMC Jack Ho…" at bounding box center [486, 168] width 972 height 230
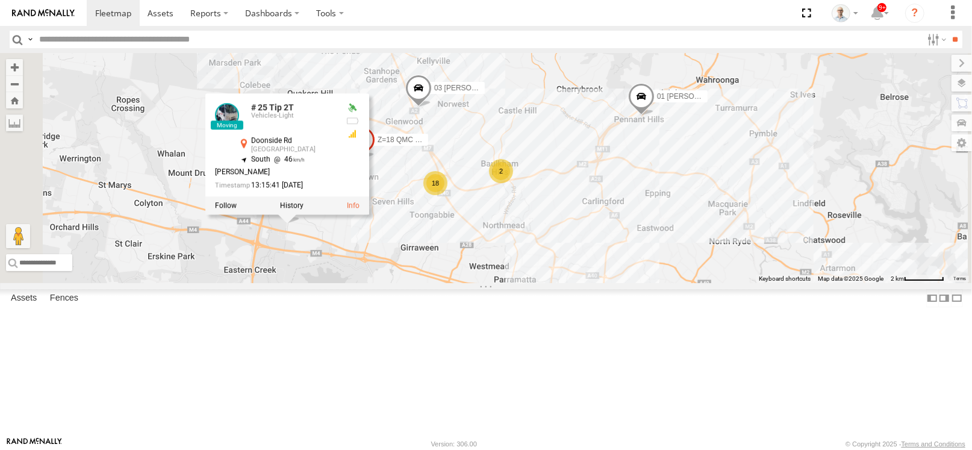
click at [549, 283] on div "27QMC 01 Lyndon # KS75A 15 QMC-Spare 31 QMC Torell 28 QMC Nathan 12 QMC Jack Ho…" at bounding box center [486, 168] width 972 height 230
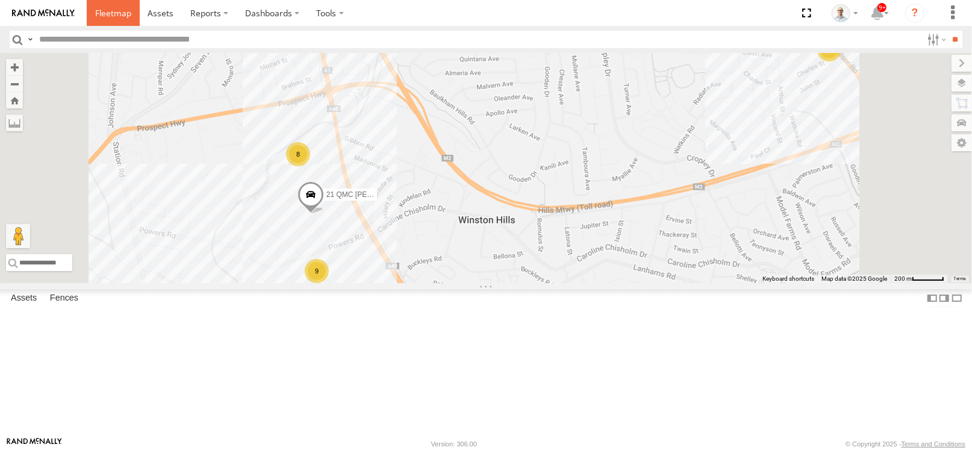
click at [102, 14] on span at bounding box center [113, 12] width 36 height 11
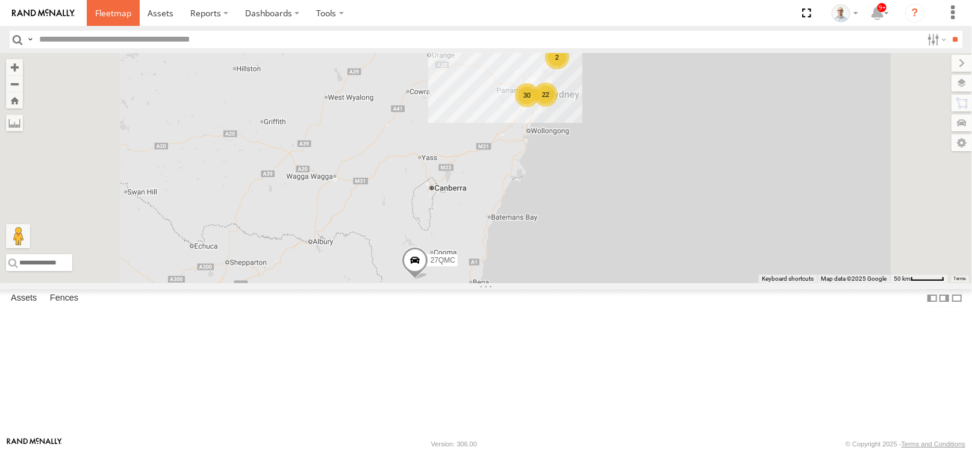
click at [109, 14] on span at bounding box center [113, 12] width 36 height 11
click at [539, 107] on div "30" at bounding box center [527, 95] width 24 height 24
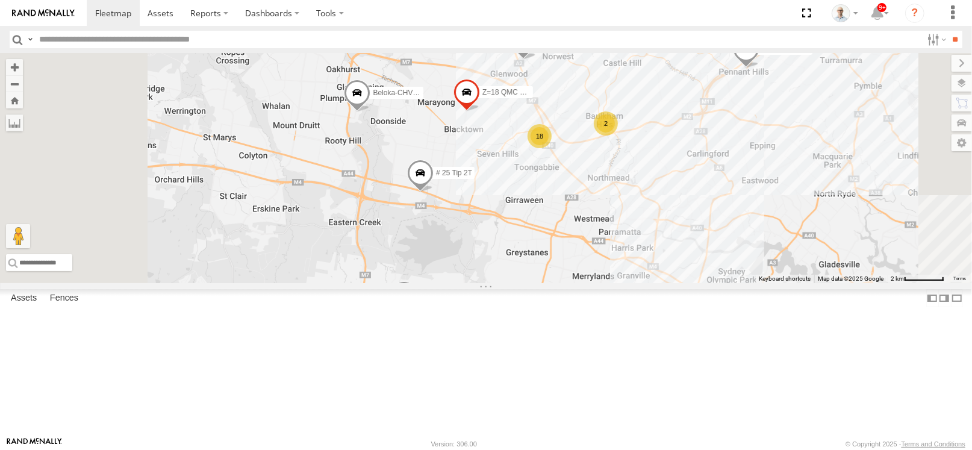
click at [434, 192] on span at bounding box center [420, 176] width 26 height 33
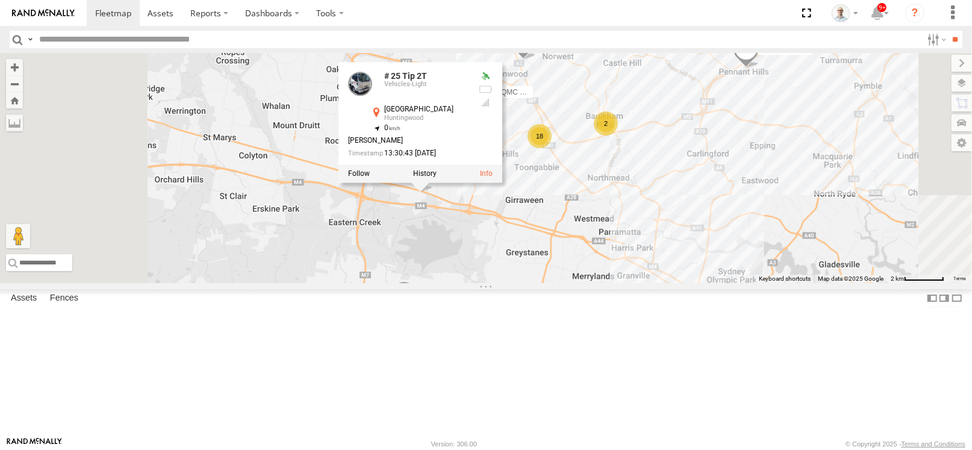
click at [615, 283] on div "27QMC 12 QMC Jack Hook # KS75A # 25 Tip 2T 01 Lyndon 15 QMC-Spare 04QMC Frances…" at bounding box center [486, 168] width 972 height 230
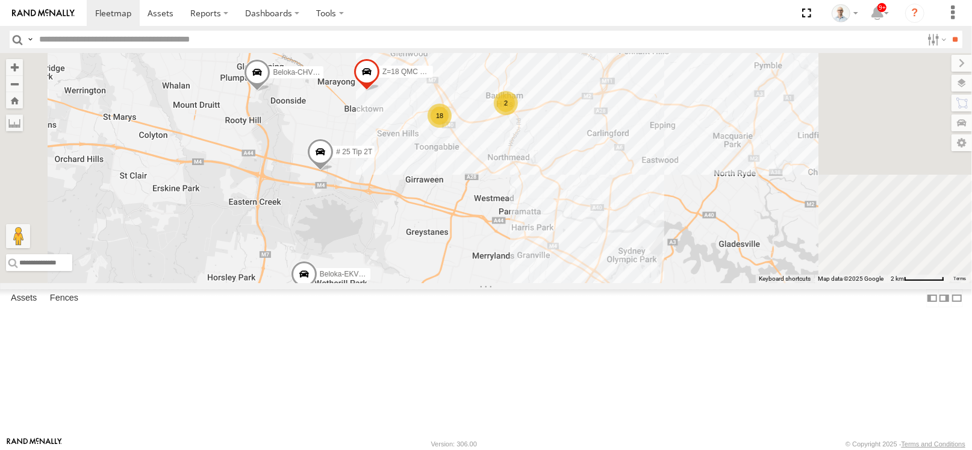
drag, startPoint x: 839, startPoint y: 219, endPoint x: 672, endPoint y: 181, distance: 171.1
click at [672, 181] on div "27QMC 12 QMC Jack Hook # KS75A # 25 Tip 2T 01 Lyndon 15 QMC-Spare 04QMC Frances…" at bounding box center [486, 168] width 972 height 230
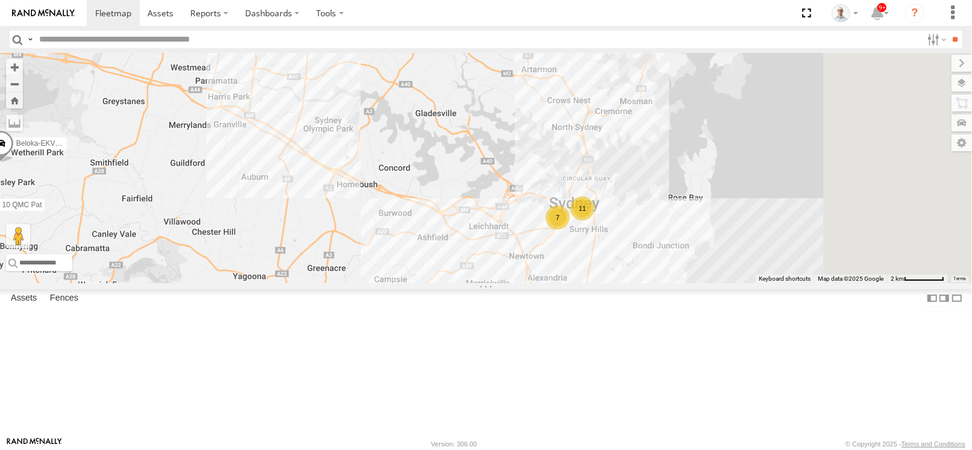
drag, startPoint x: 853, startPoint y: 299, endPoint x: 624, endPoint y: 182, distance: 256.9
click at [624, 182] on div "27QMC 12 QMC Jack Hook # KS75A # 25 Tip 2T 01 Lyndon 15 QMC-Spare 04QMC Frances…" at bounding box center [486, 168] width 972 height 230
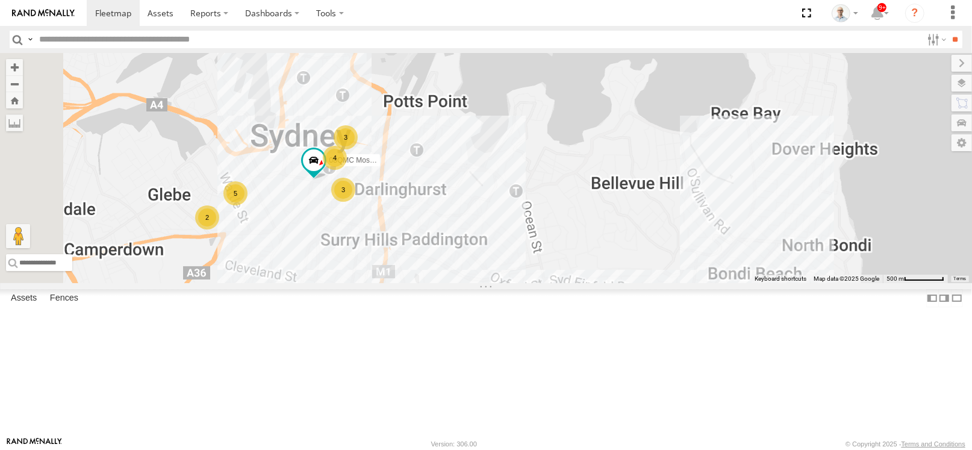
drag, startPoint x: 434, startPoint y: 221, endPoint x: 494, endPoint y: 199, distance: 64.6
click at [494, 199] on div "27QMC 12 QMC Jack Hook # KS75A # 25 Tip 2T 01 Lyndon 15 QMC-Spare 04QMC Frances…" at bounding box center [486, 168] width 972 height 230
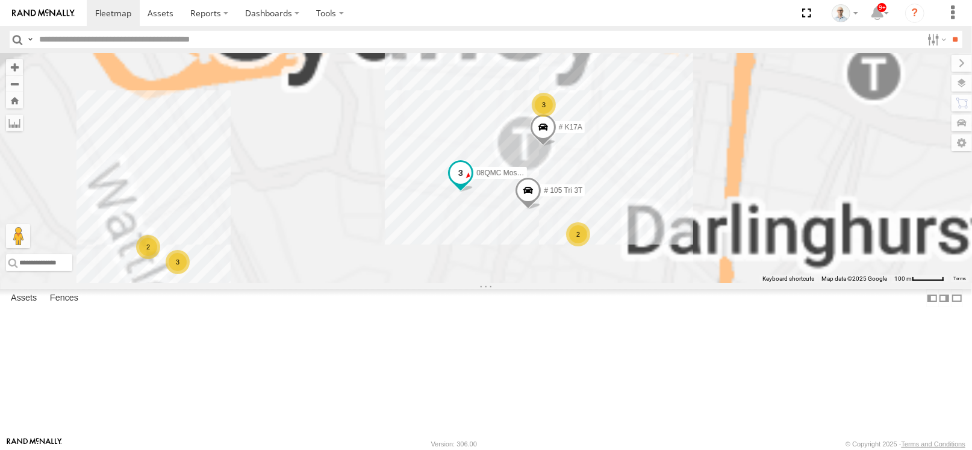
click at [472, 184] on span at bounding box center [461, 173] width 22 height 22
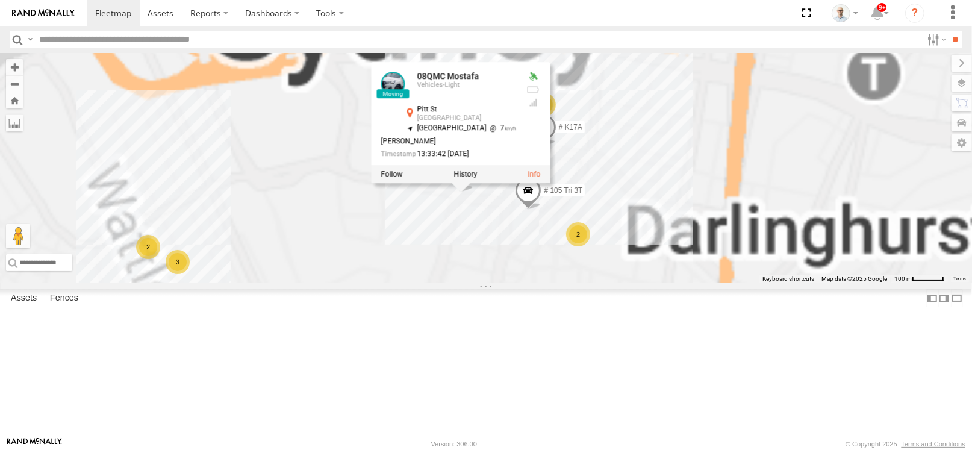
click at [541, 210] on span at bounding box center [528, 193] width 26 height 33
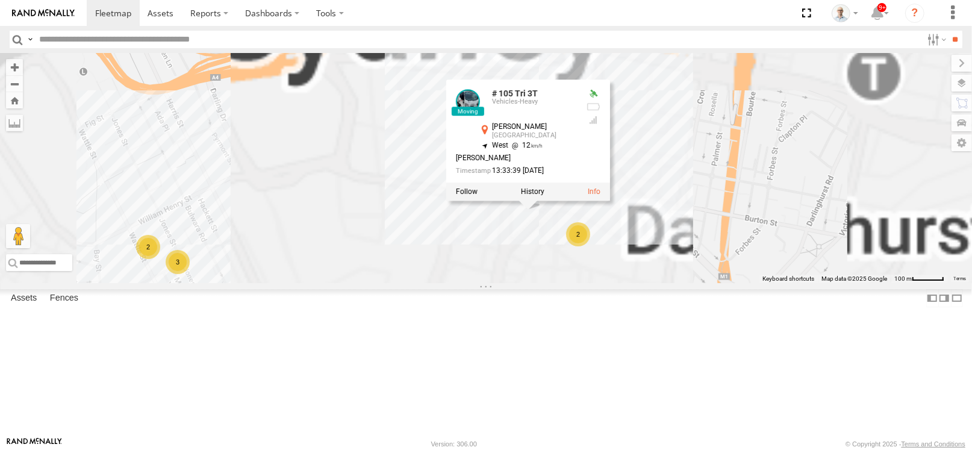
click at [696, 283] on div "27QMC 12 QMC Jack Hook # KS75A # 25 Tip 2T 01 Lyndon 15 QMC-Spare 04QMC Frances…" at bounding box center [486, 168] width 972 height 230
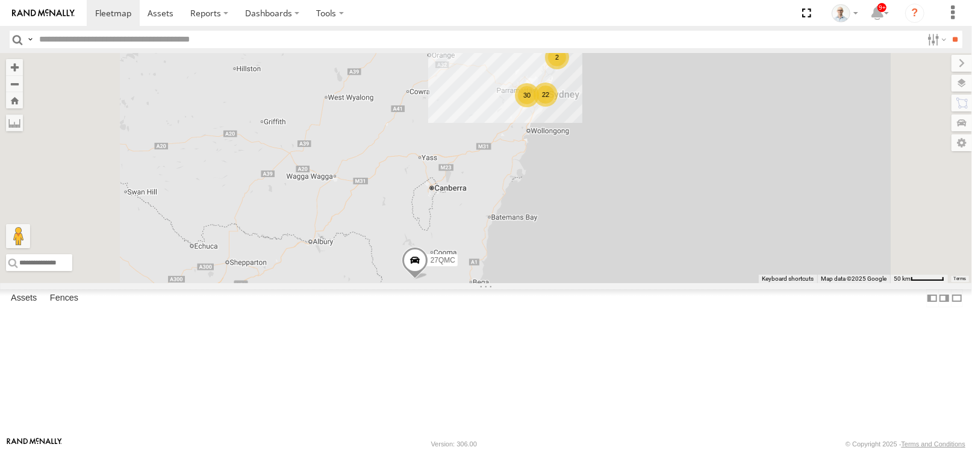
click at [539, 107] on div "30" at bounding box center [527, 95] width 24 height 24
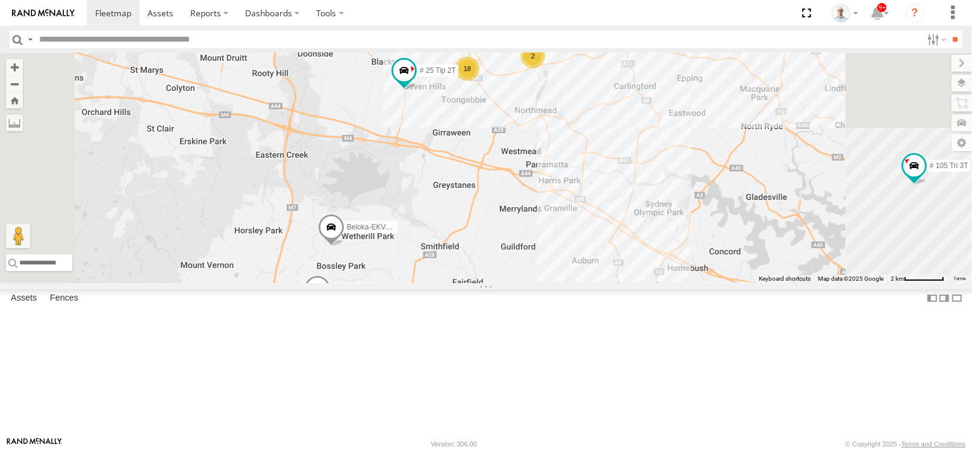
drag, startPoint x: 620, startPoint y: 161, endPoint x: 616, endPoint y: 223, distance: 62.1
click at [616, 223] on div "27QMC 12 QMC Jack Hook # KS75A 01 Lyndon 15 QMC-Spare 04QMC Francesco Beloka-CH…" at bounding box center [486, 168] width 972 height 230
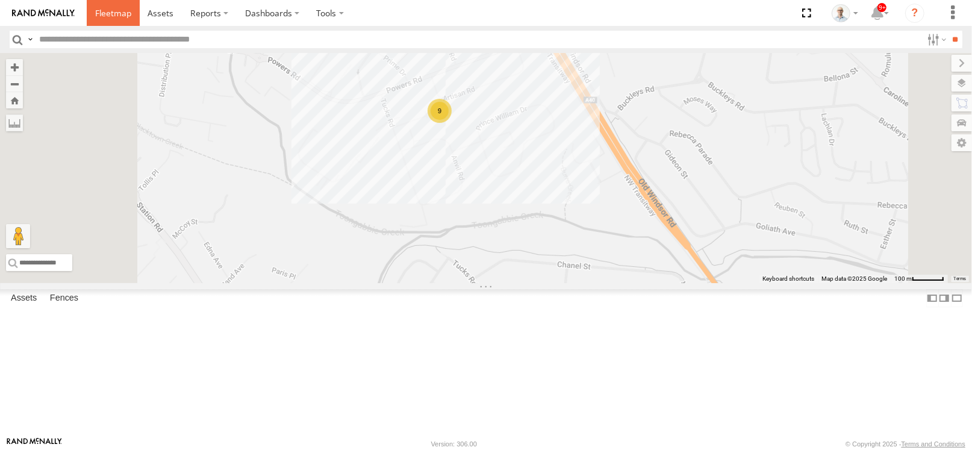
click at [101, 8] on span at bounding box center [113, 12] width 36 height 11
